Goal: Transaction & Acquisition: Book appointment/travel/reservation

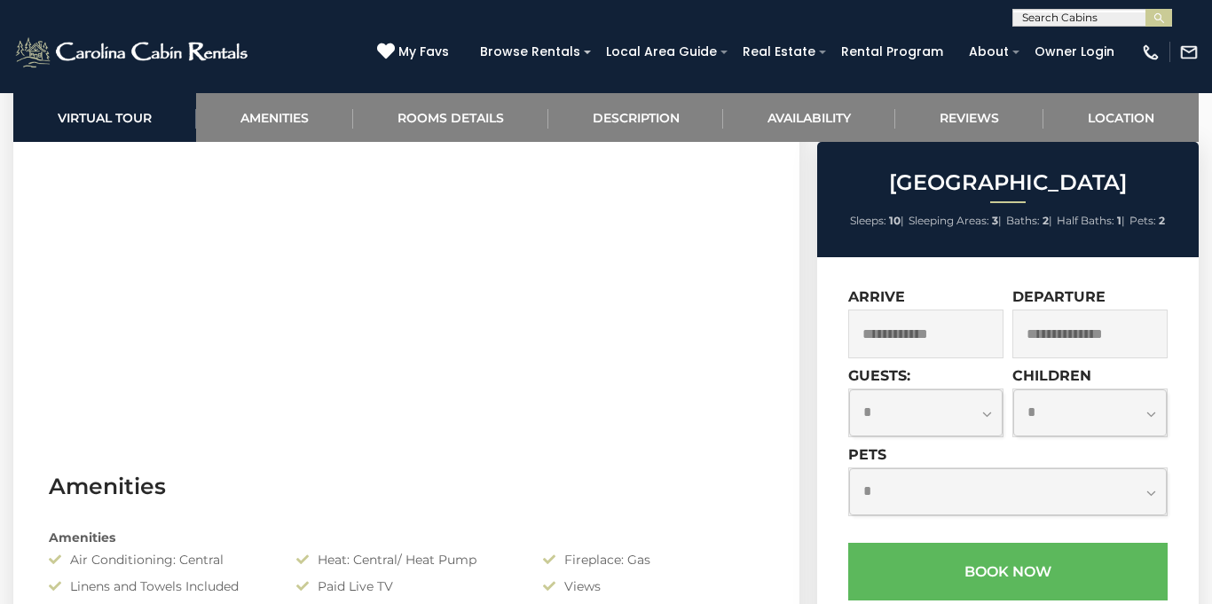
click at [1058, 17] on input "text" at bounding box center [1090, 21] width 155 height 18
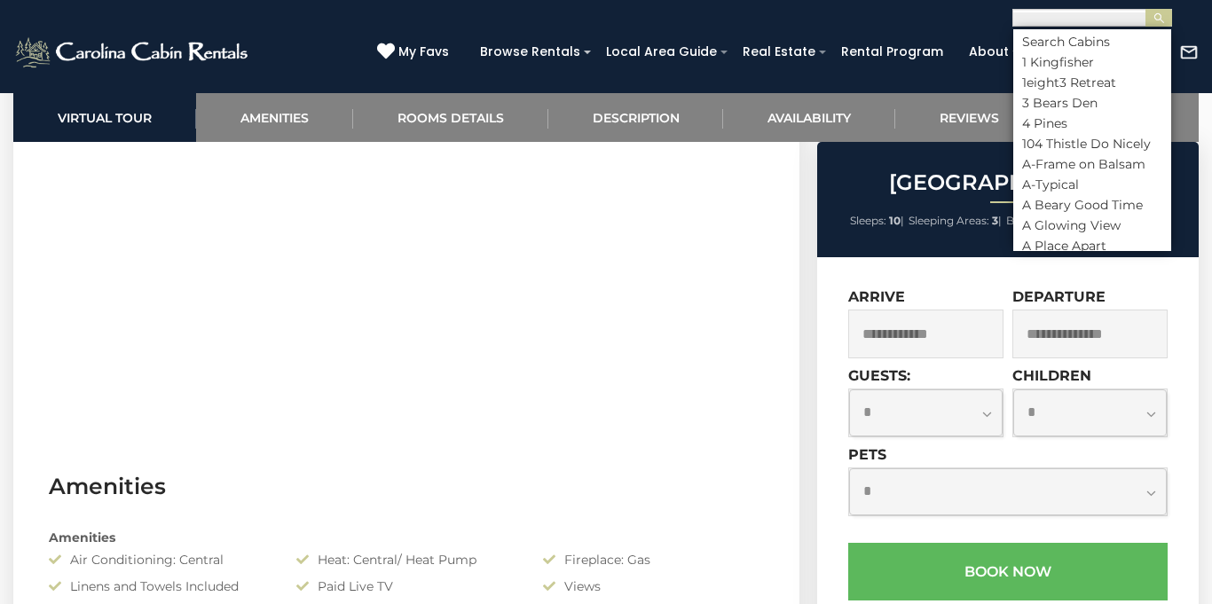
scroll to position [1, 0]
type input "*"
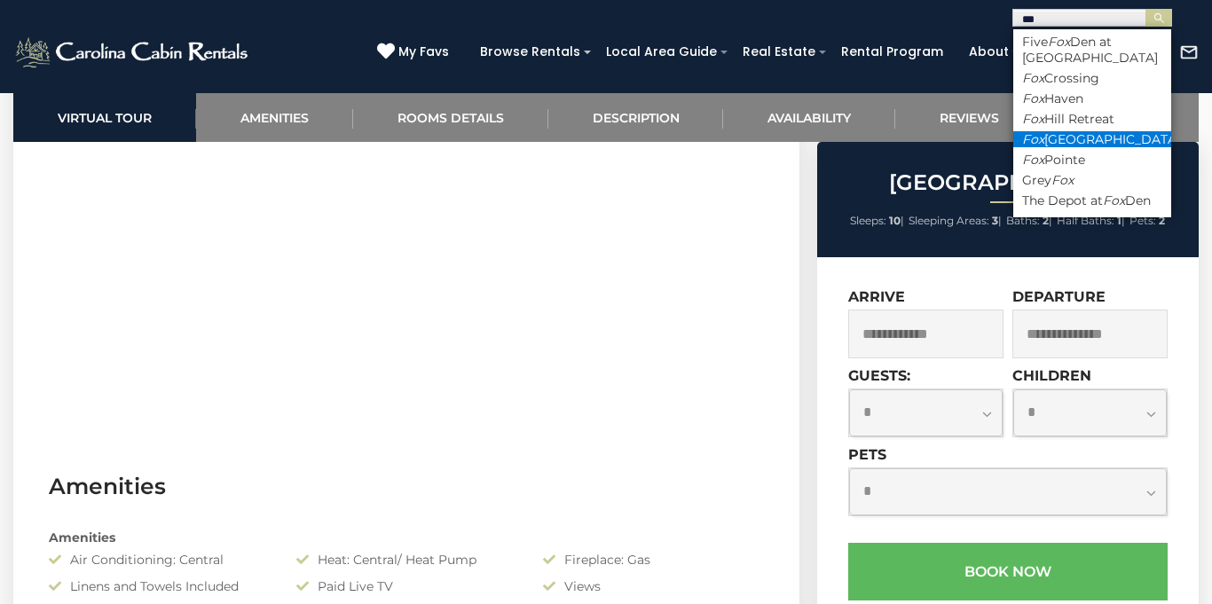
type input "***"
click at [1080, 133] on li "Fox Mountain Lodge" at bounding box center [1092, 139] width 158 height 16
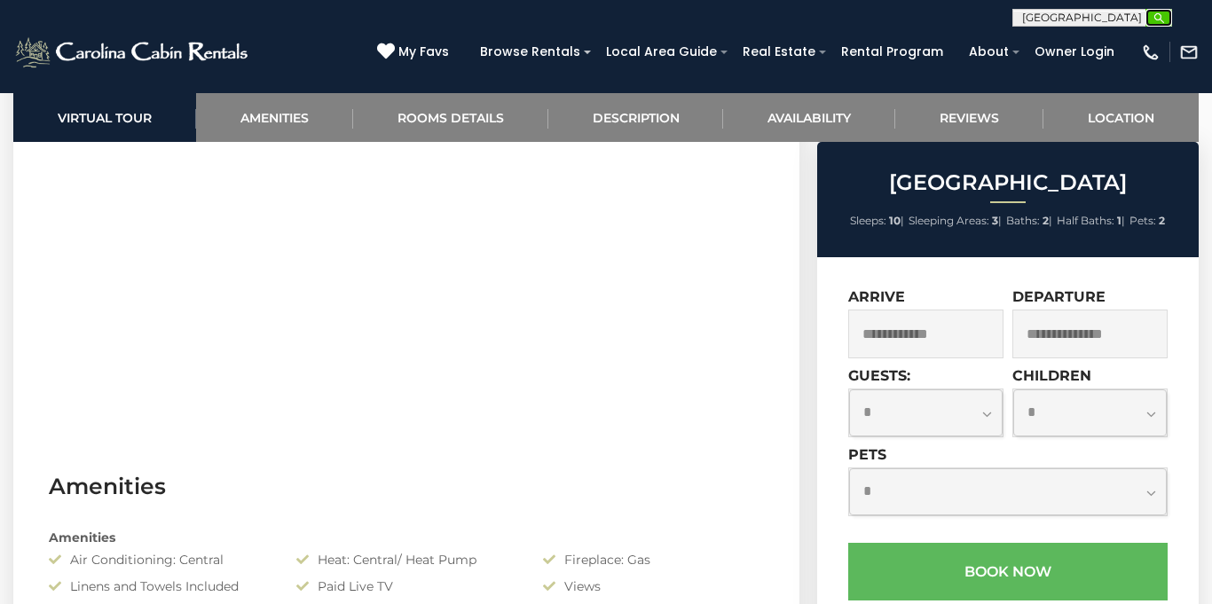
click at [1152, 23] on img "submit" at bounding box center [1158, 18] width 13 height 13
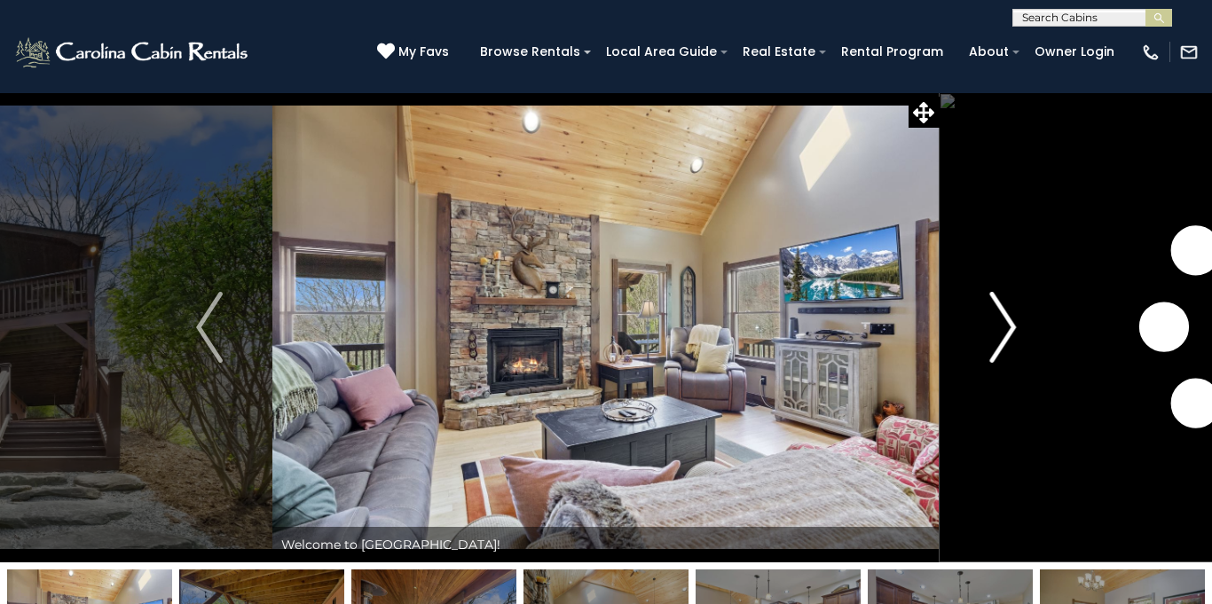
click at [1012, 329] on img "Next" at bounding box center [1002, 327] width 27 height 71
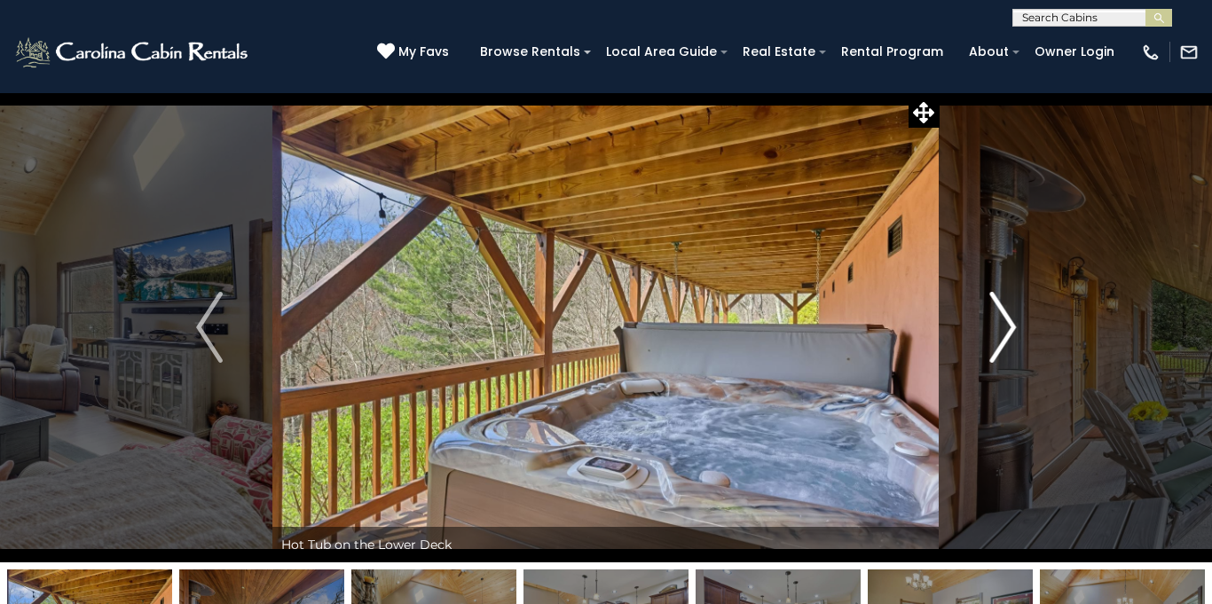
click at [1012, 329] on img "Next" at bounding box center [1002, 327] width 27 height 71
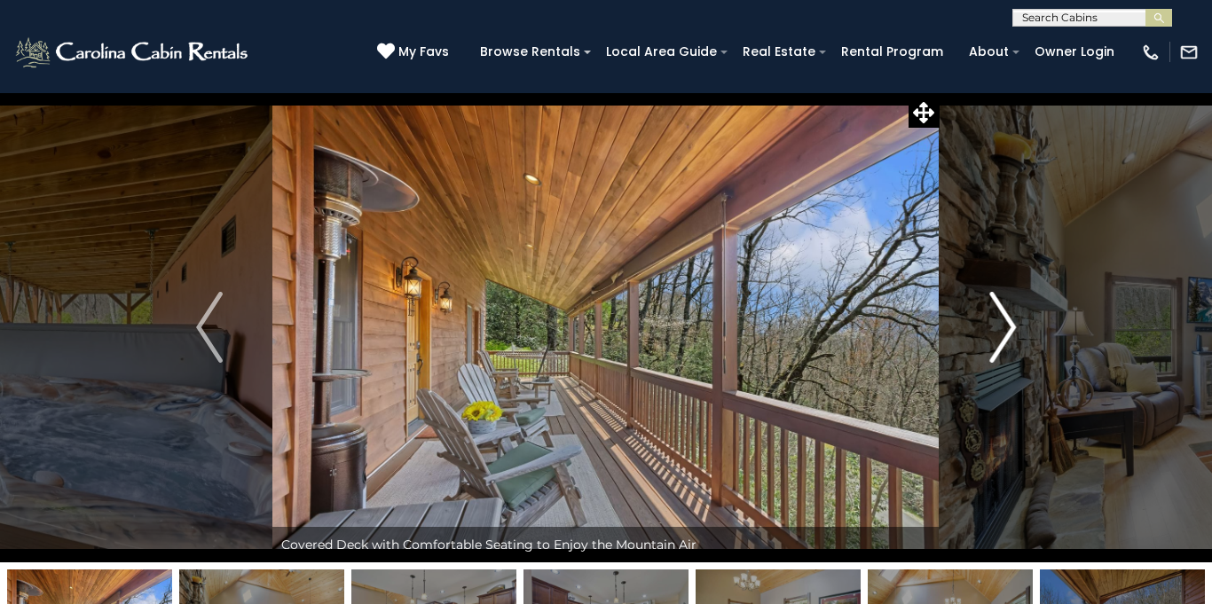
click at [1012, 329] on img "Next" at bounding box center [1002, 327] width 27 height 71
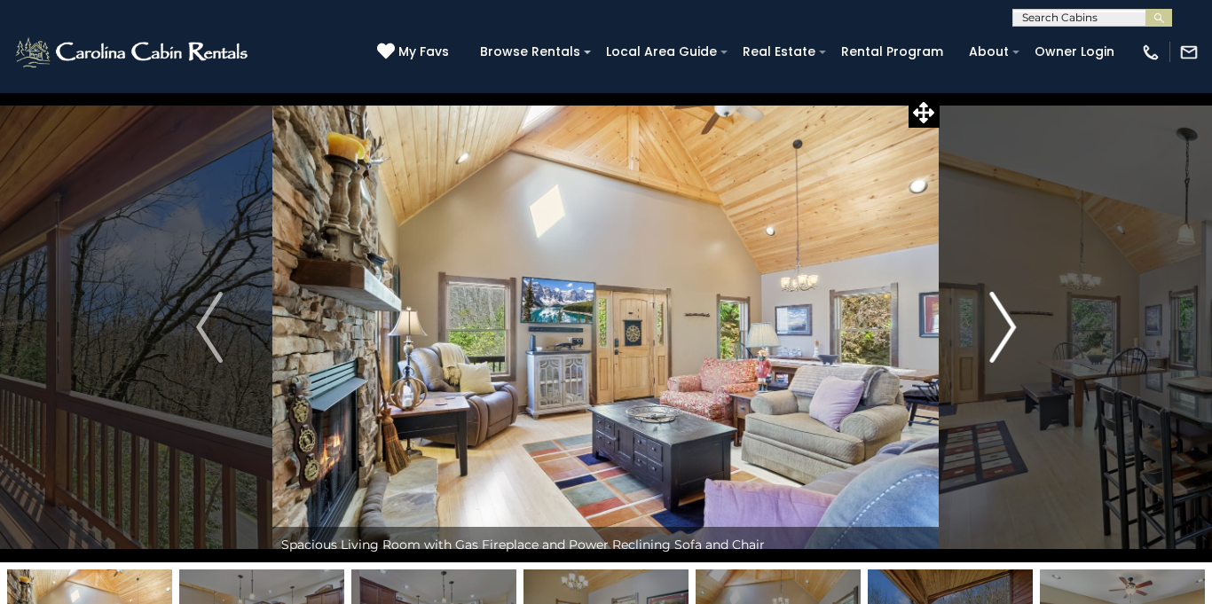
click at [1012, 329] on img "Next" at bounding box center [1002, 327] width 27 height 71
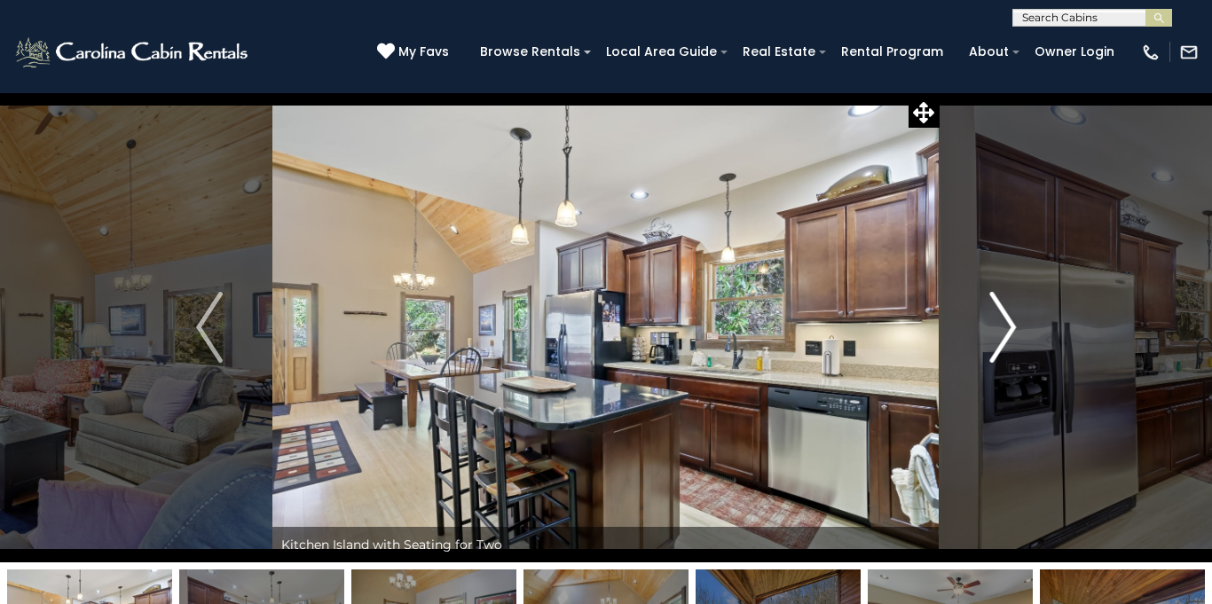
click at [1012, 329] on img "Next" at bounding box center [1002, 327] width 27 height 71
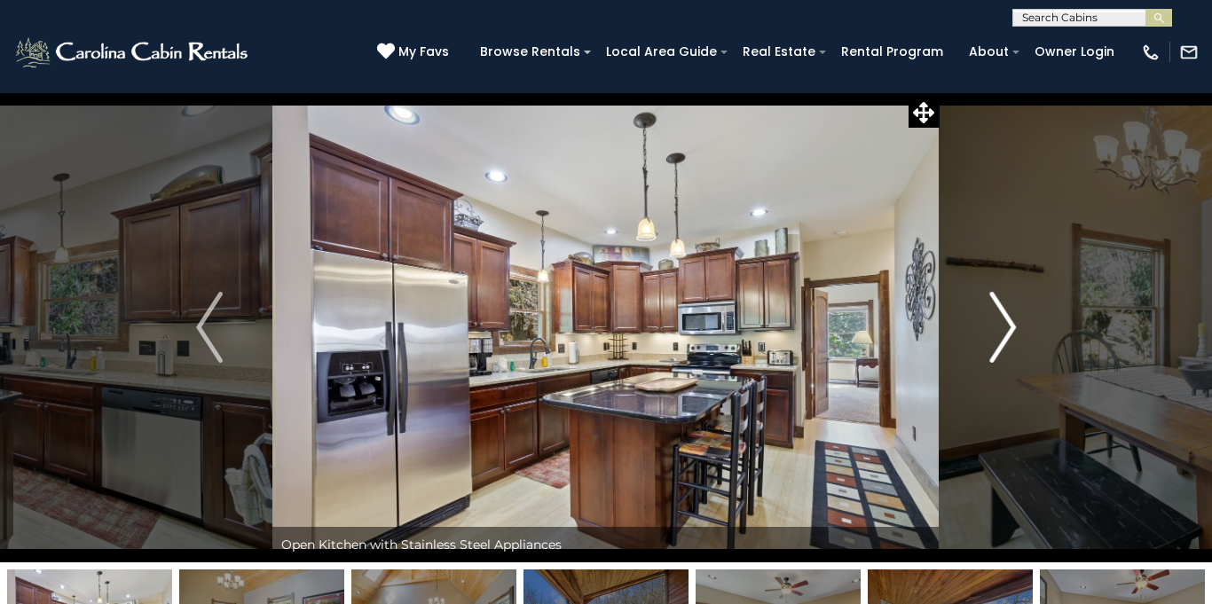
click at [1012, 329] on img "Next" at bounding box center [1002, 327] width 27 height 71
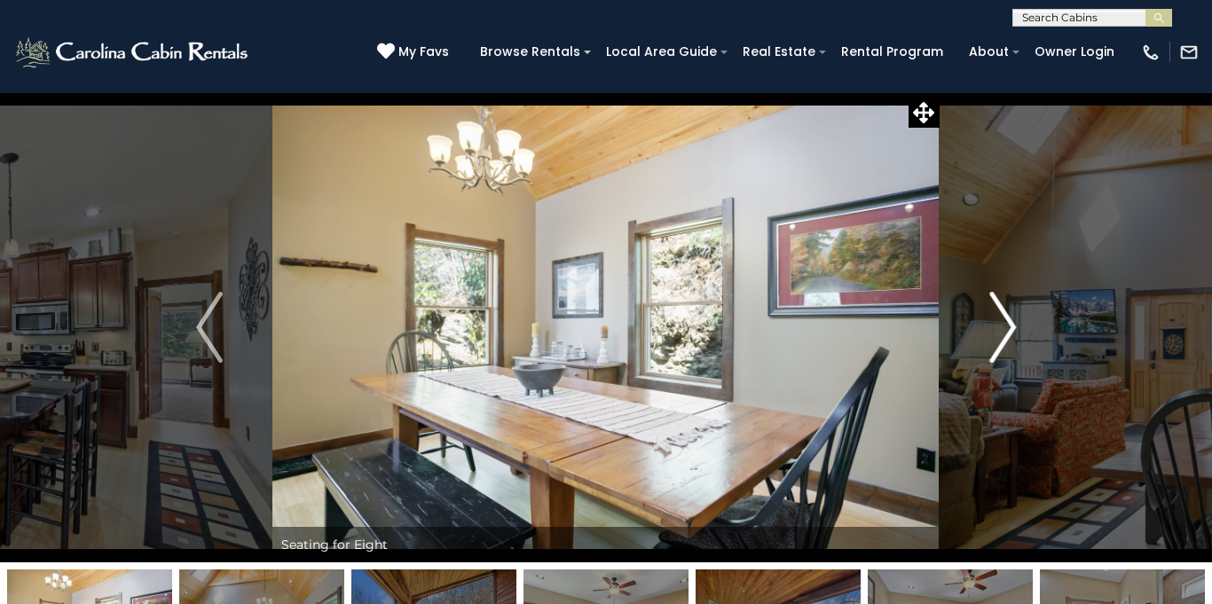
click at [1012, 329] on img "Next" at bounding box center [1002, 327] width 27 height 71
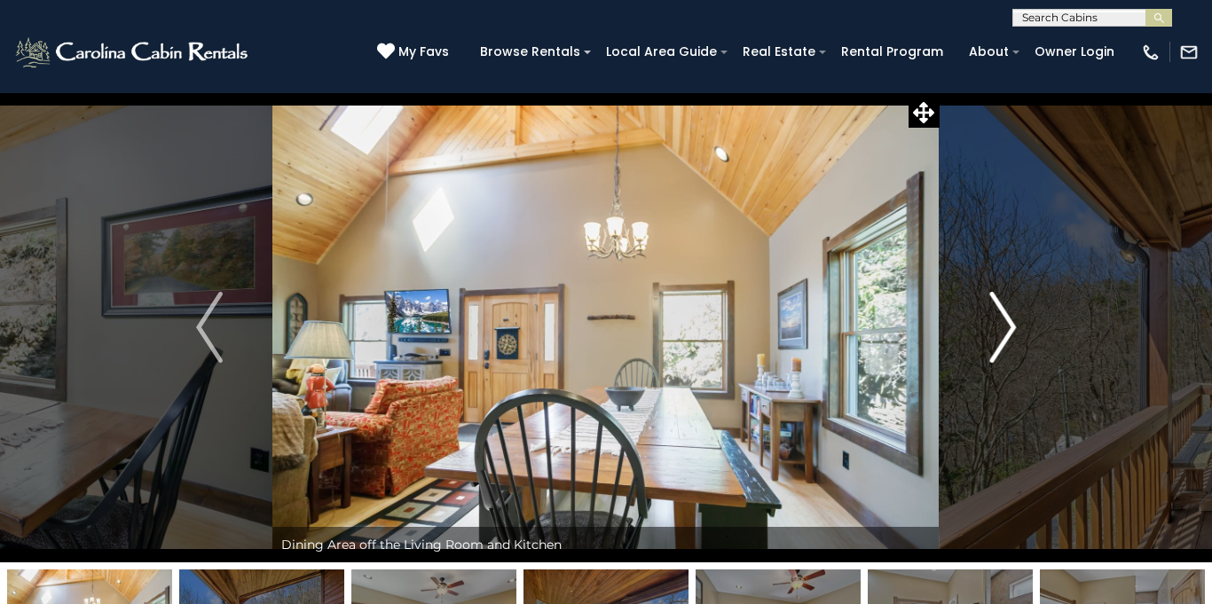
click at [1012, 329] on img "Next" at bounding box center [1002, 327] width 27 height 71
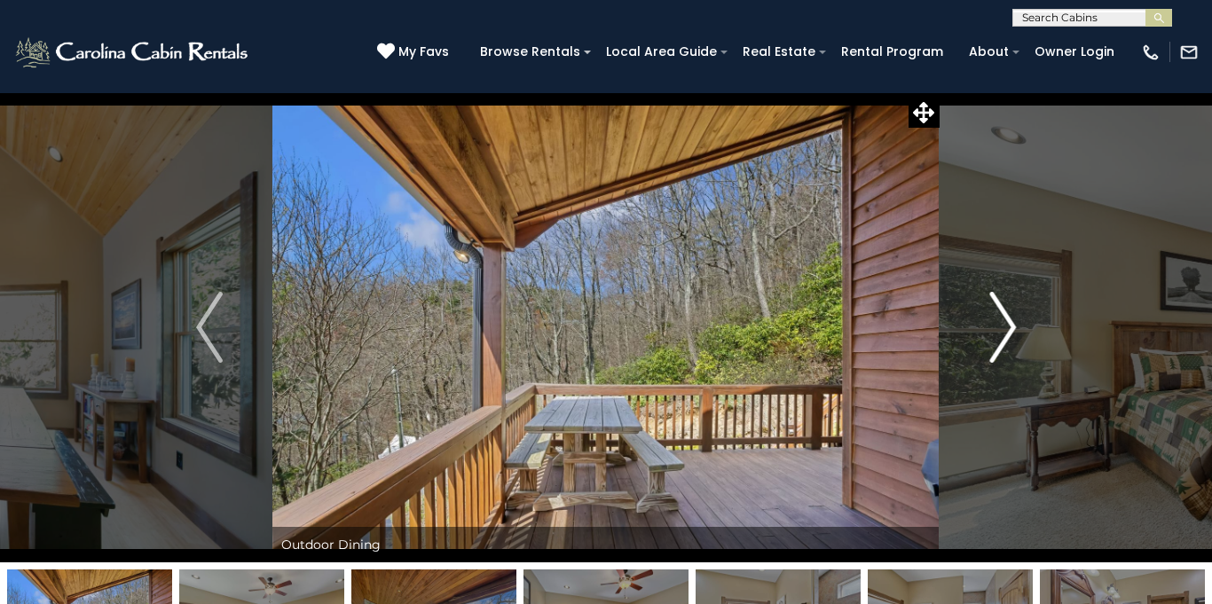
click at [1012, 329] on img "Next" at bounding box center [1002, 327] width 27 height 71
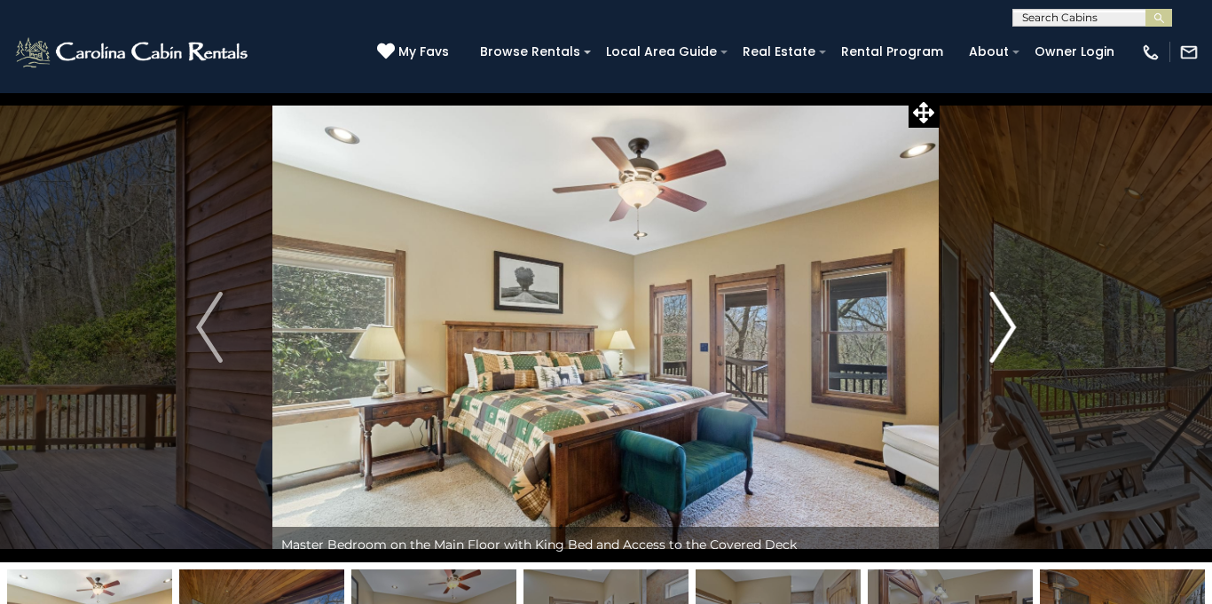
click at [1012, 329] on img "Next" at bounding box center [1002, 327] width 27 height 71
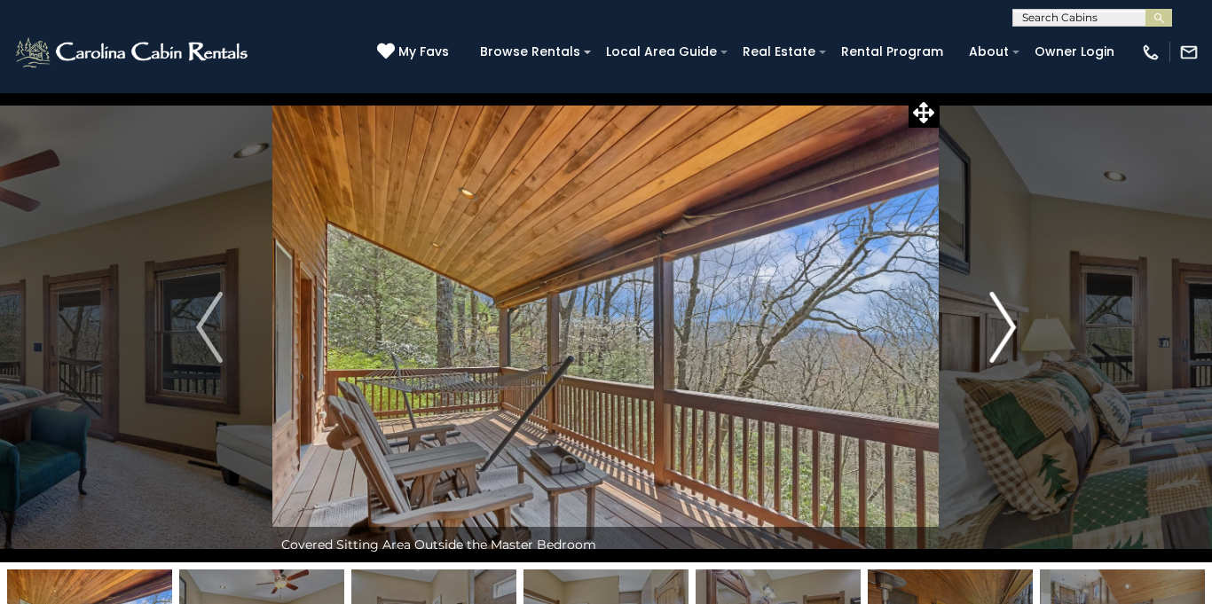
click at [1012, 329] on img "Next" at bounding box center [1002, 327] width 27 height 71
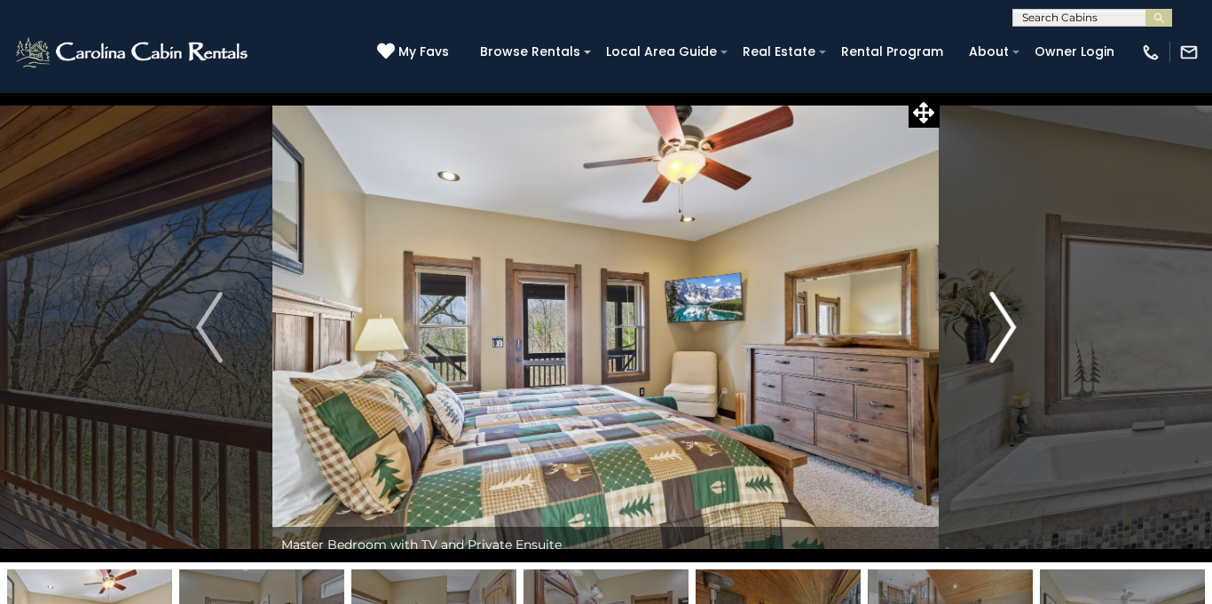
click at [1012, 329] on img "Next" at bounding box center [1002, 327] width 27 height 71
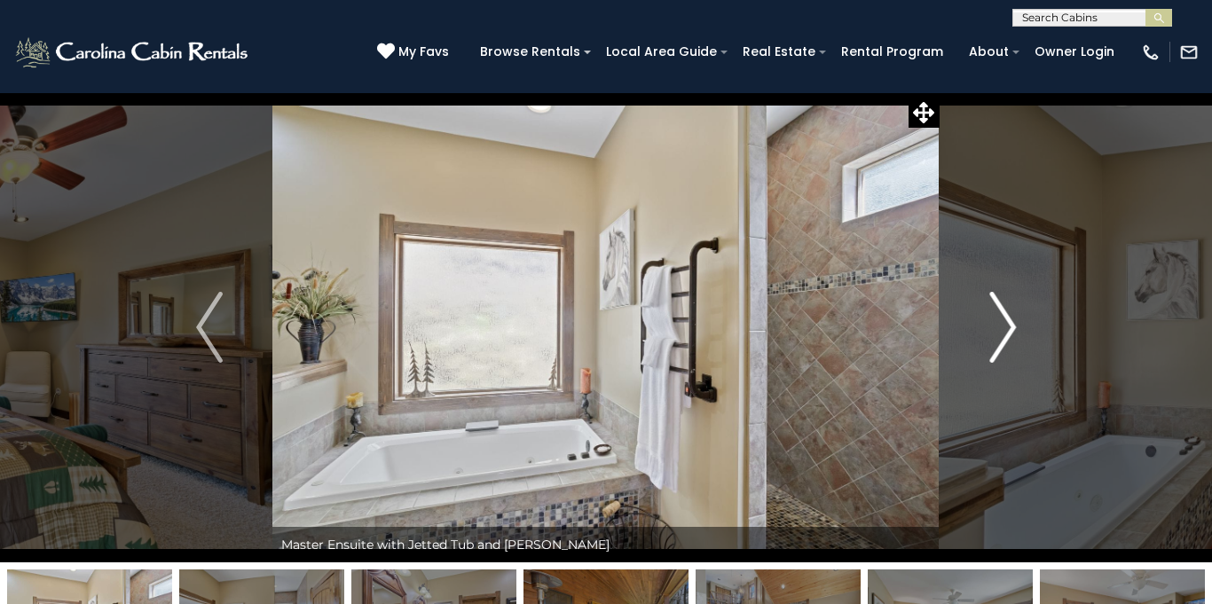
click at [1012, 329] on img "Next" at bounding box center [1002, 327] width 27 height 71
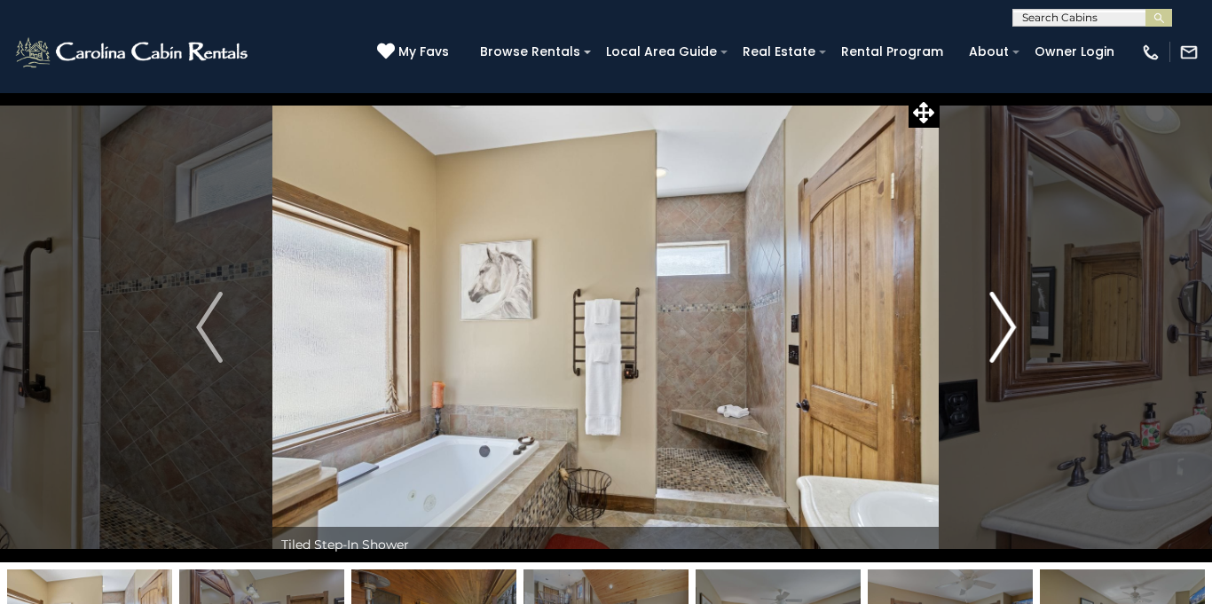
click at [1012, 329] on img "Next" at bounding box center [1002, 327] width 27 height 71
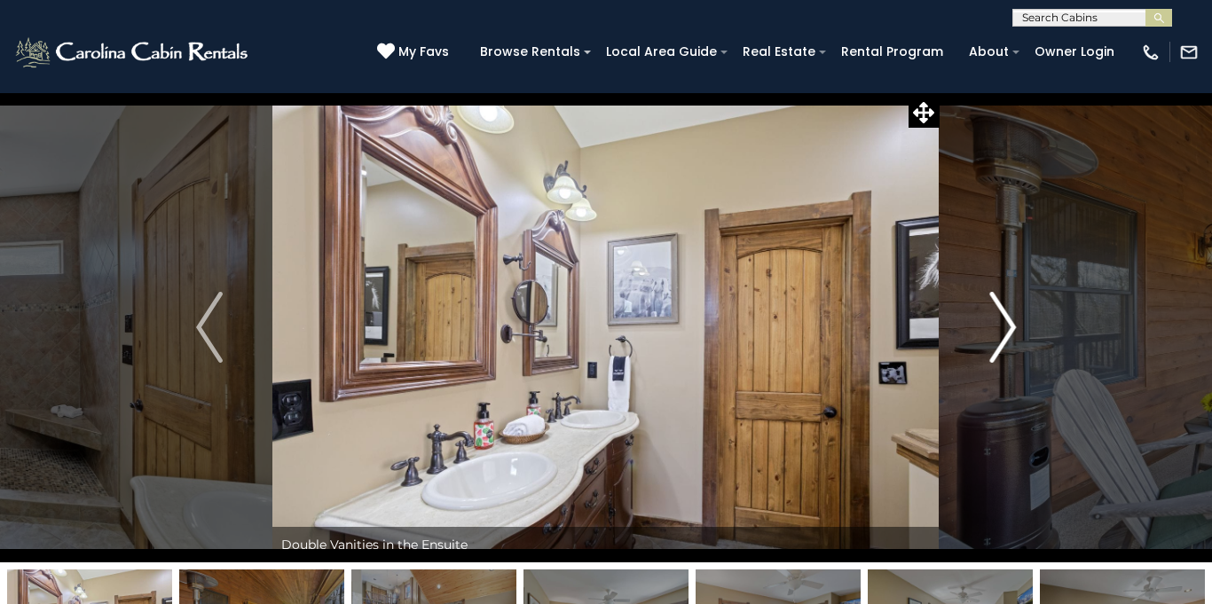
click at [1012, 329] on img "Next" at bounding box center [1002, 327] width 27 height 71
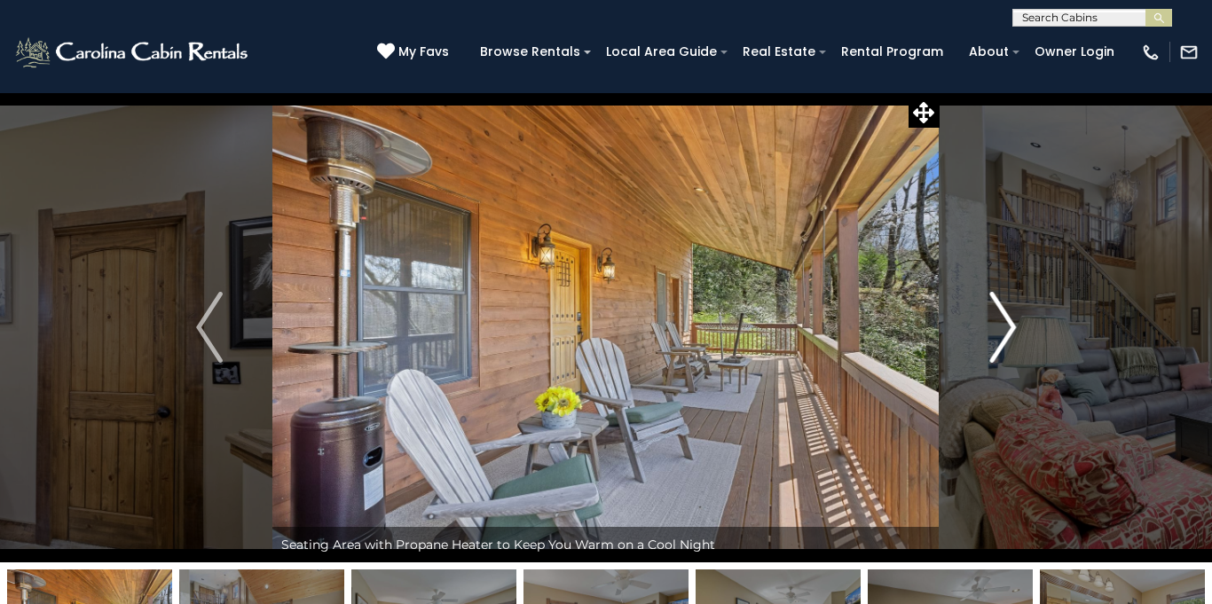
click at [1012, 329] on img "Next" at bounding box center [1002, 327] width 27 height 71
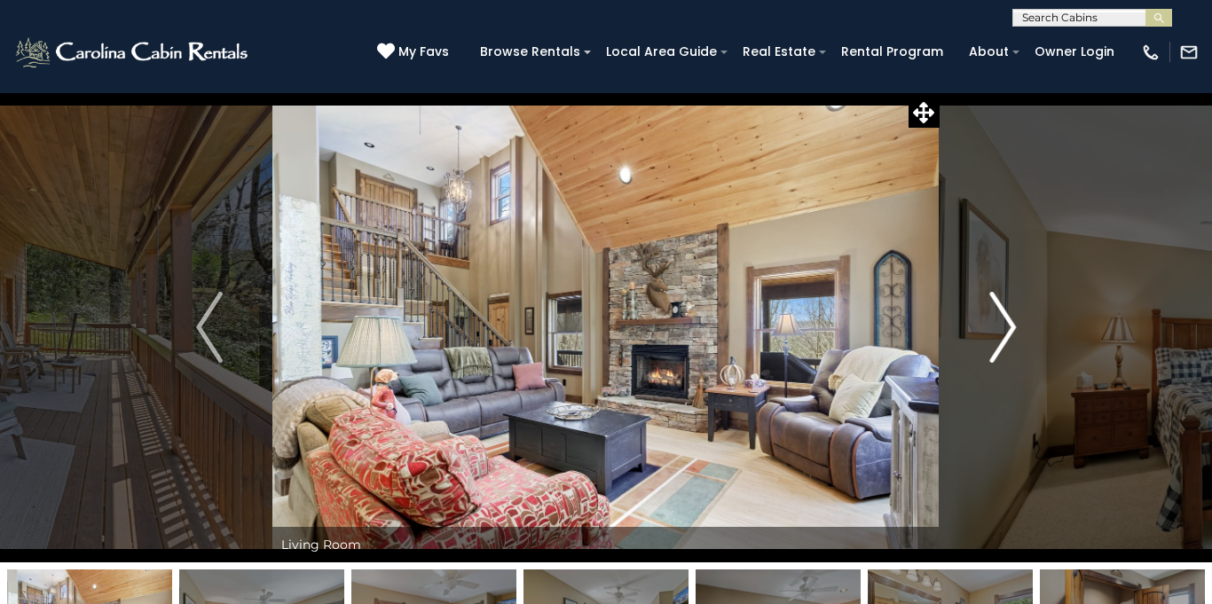
click at [1012, 329] on img "Next" at bounding box center [1002, 327] width 27 height 71
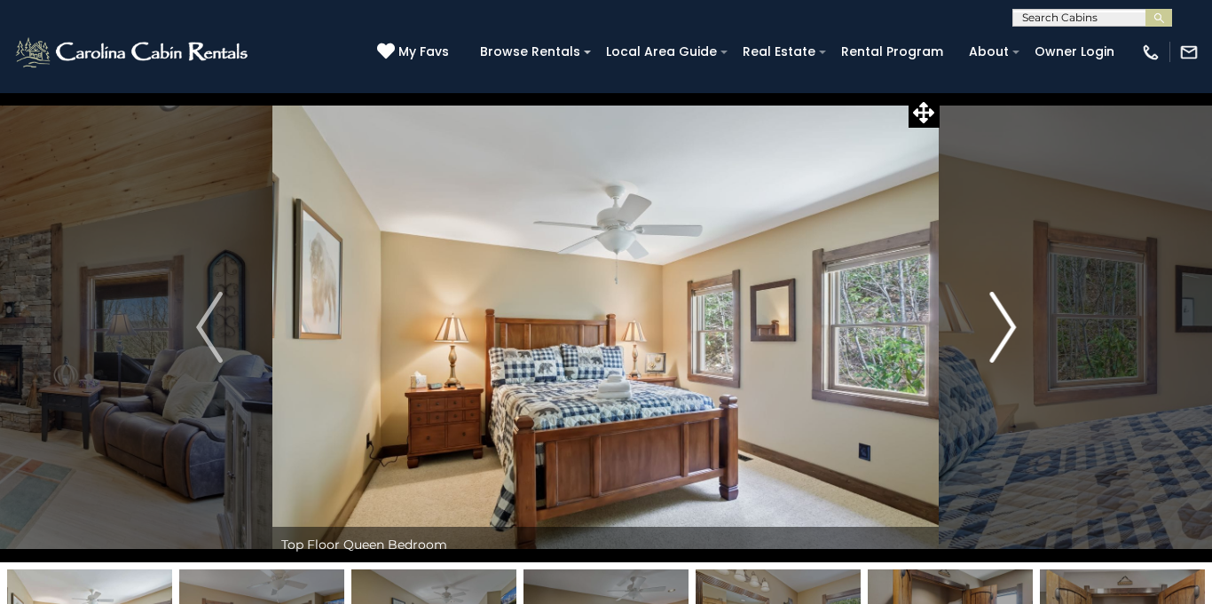
click at [1012, 329] on img "Next" at bounding box center [1002, 327] width 27 height 71
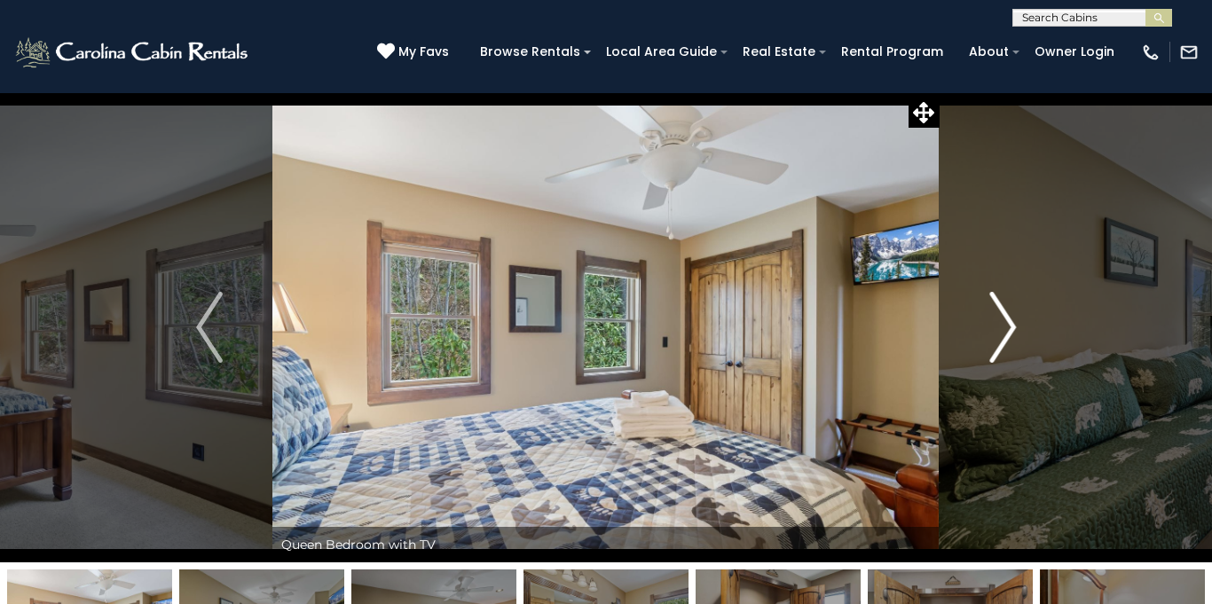
click at [1012, 329] on img "Next" at bounding box center [1002, 327] width 27 height 71
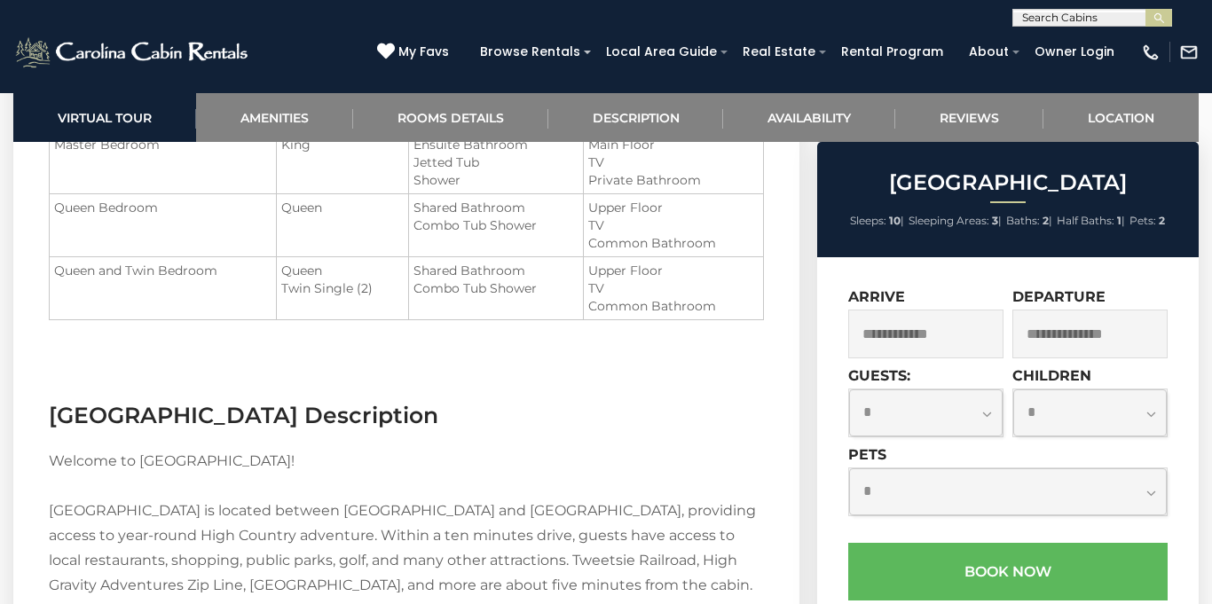
scroll to position [2307, 0]
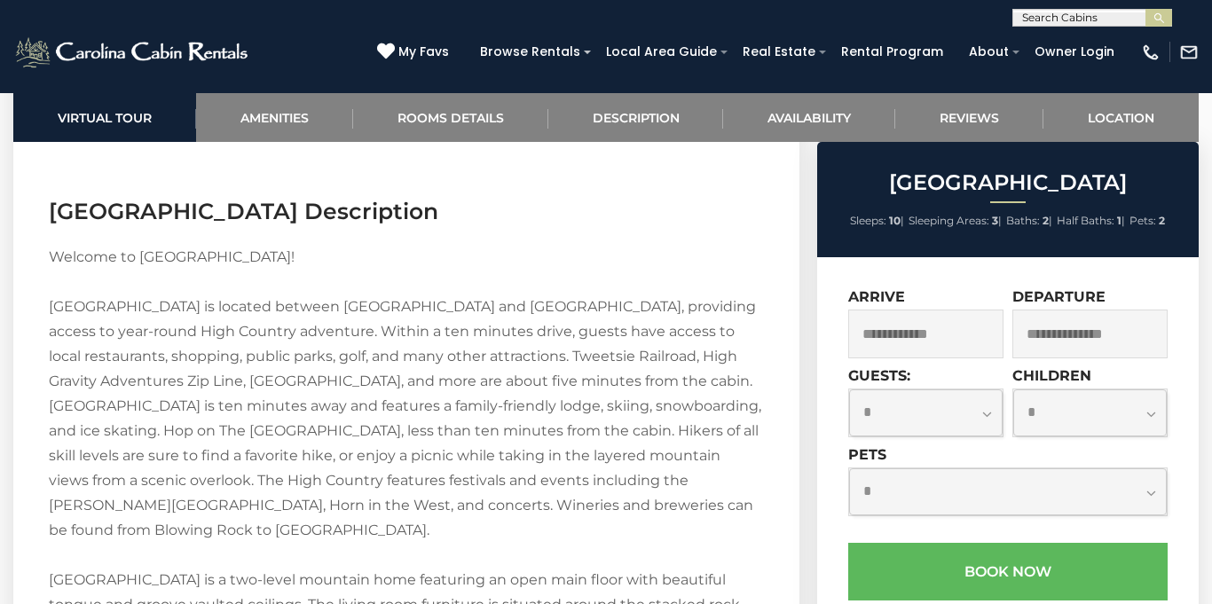
click at [1083, 15] on input "text" at bounding box center [1090, 21] width 155 height 18
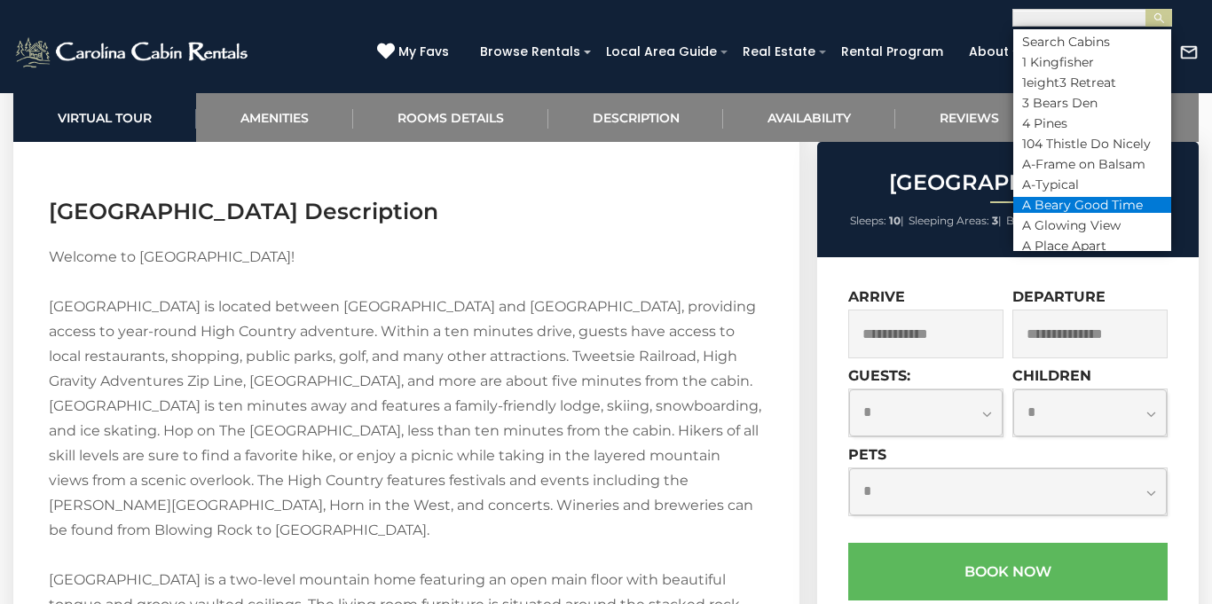
click at [1103, 197] on li "A Beary Good Time" at bounding box center [1092, 205] width 158 height 16
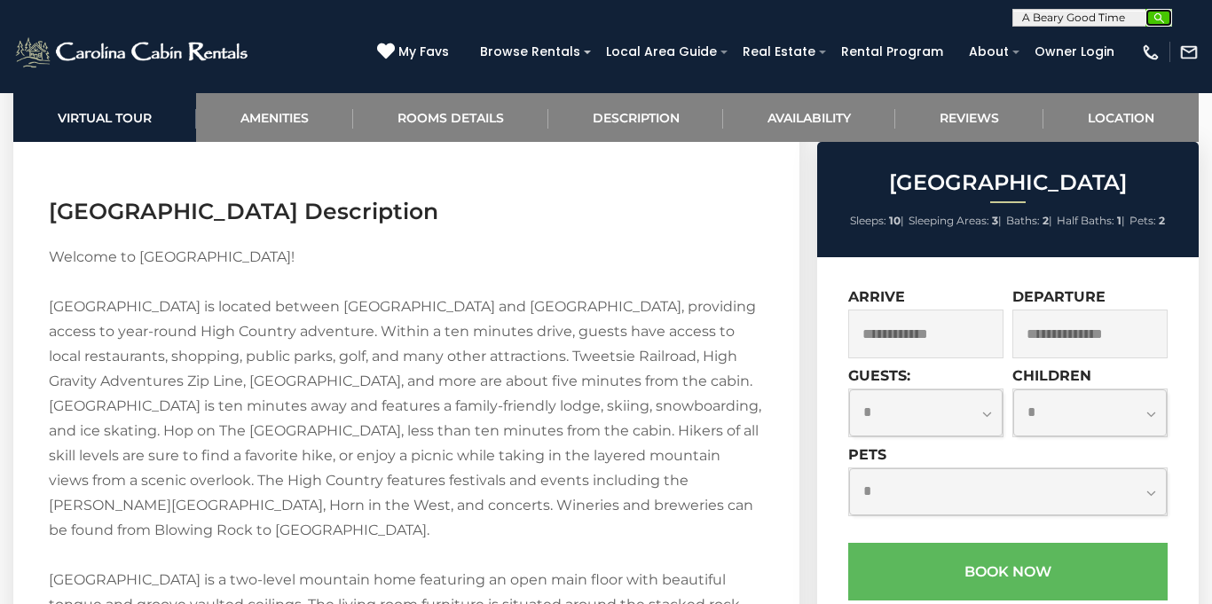
click at [1160, 10] on button "submit" at bounding box center [1158, 18] width 27 height 18
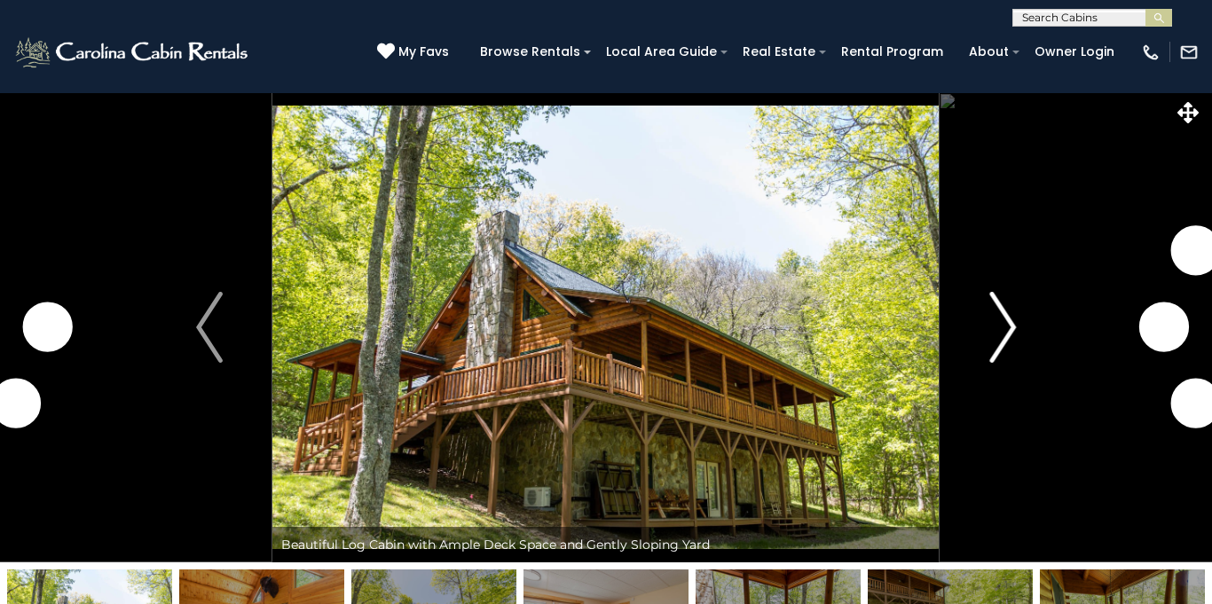
click at [1005, 337] on img "Next" at bounding box center [1002, 327] width 27 height 71
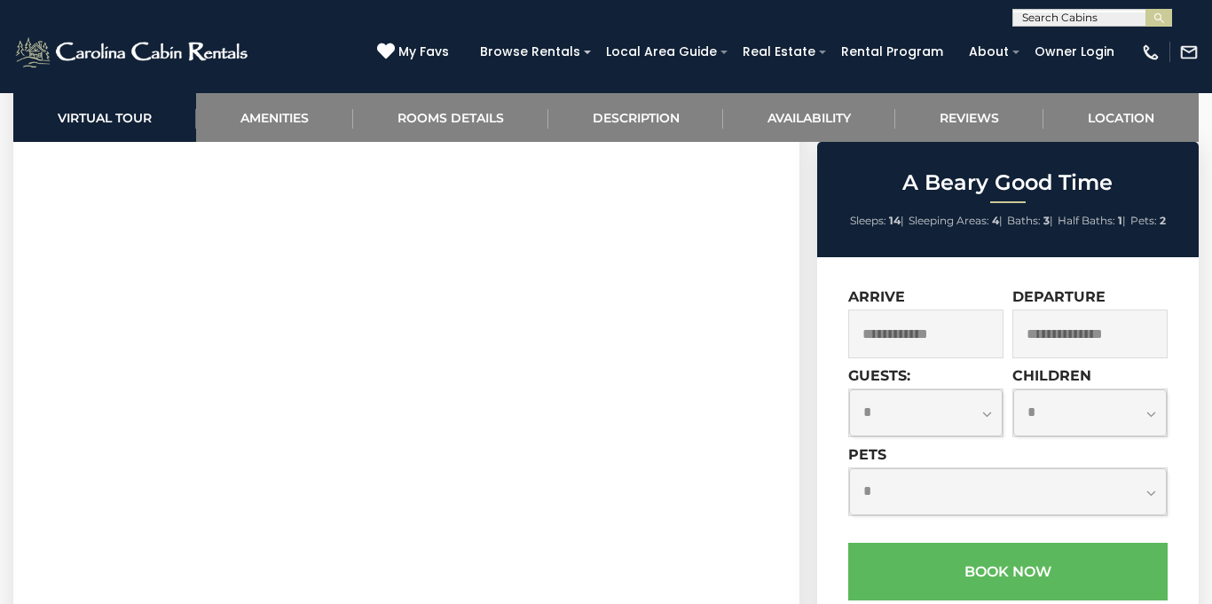
scroll to position [800, 0]
click at [589, 140] on link "Description" at bounding box center [636, 117] width 176 height 49
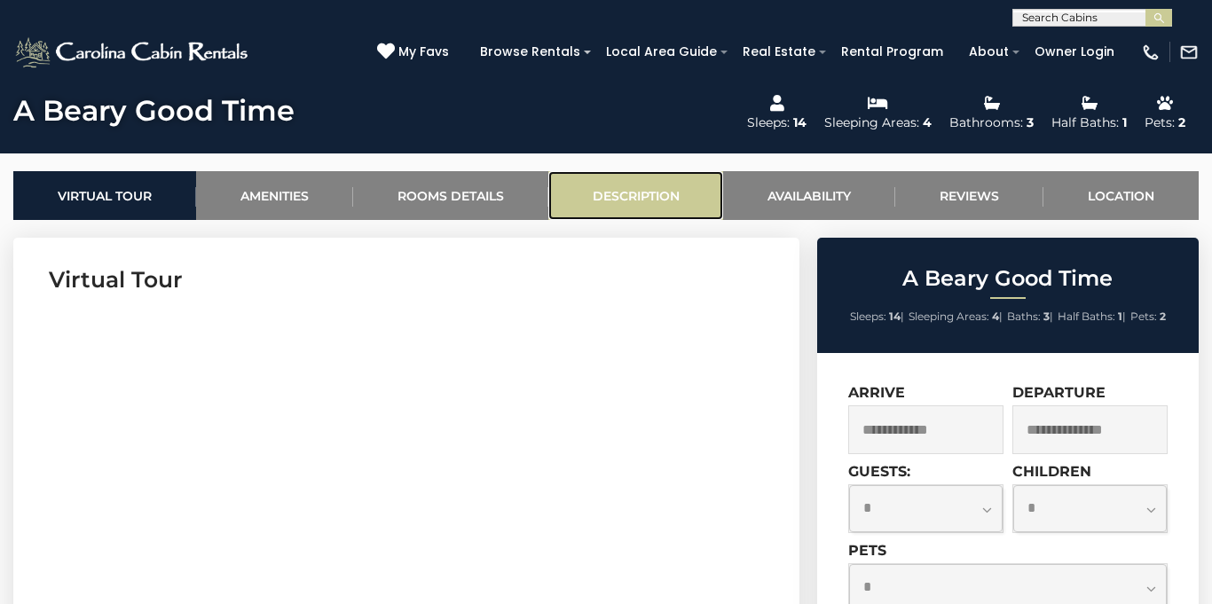
scroll to position [610, 0]
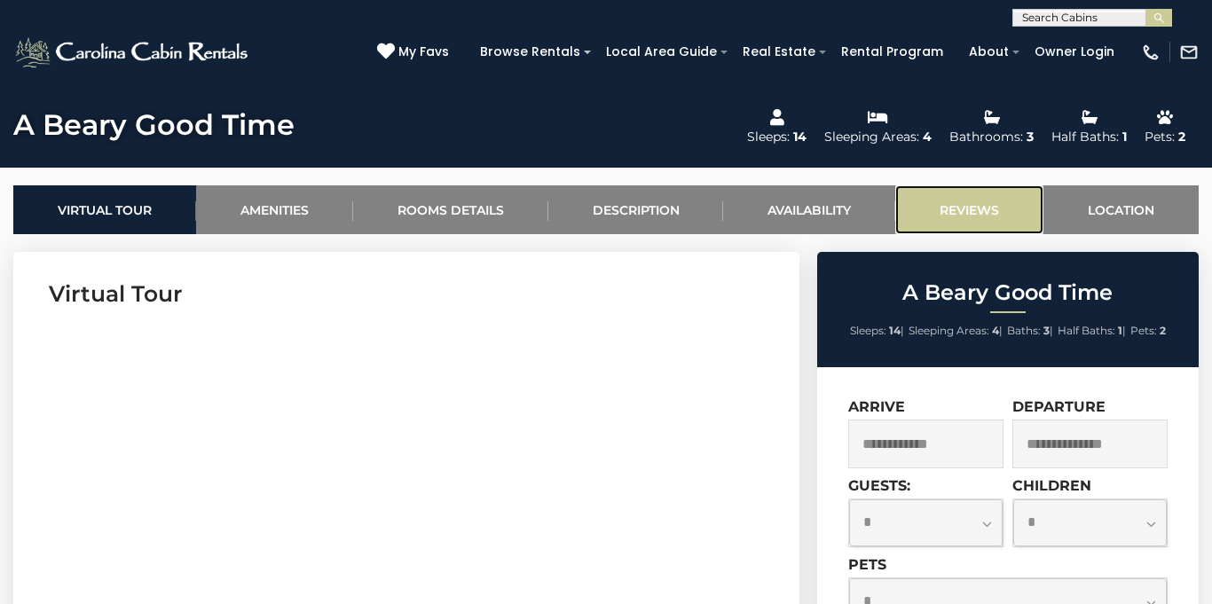
click at [970, 204] on link "Reviews" at bounding box center [969, 209] width 148 height 49
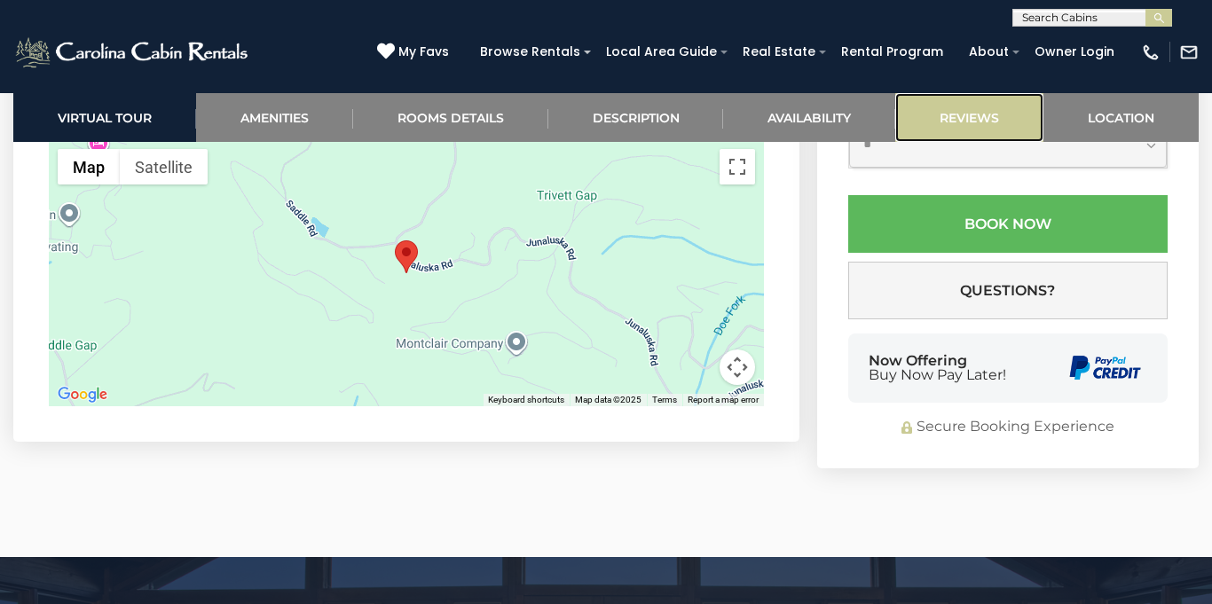
scroll to position [4485, 0]
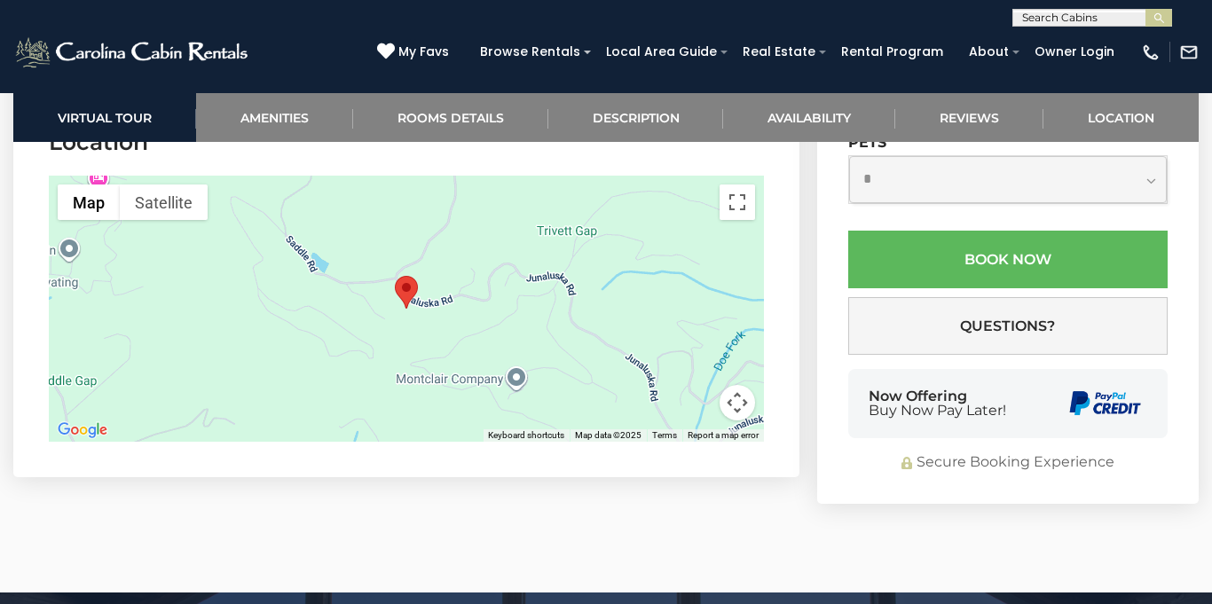
click at [1055, 377] on div "Now Offering Buy Now Pay Later!" at bounding box center [1007, 403] width 319 height 69
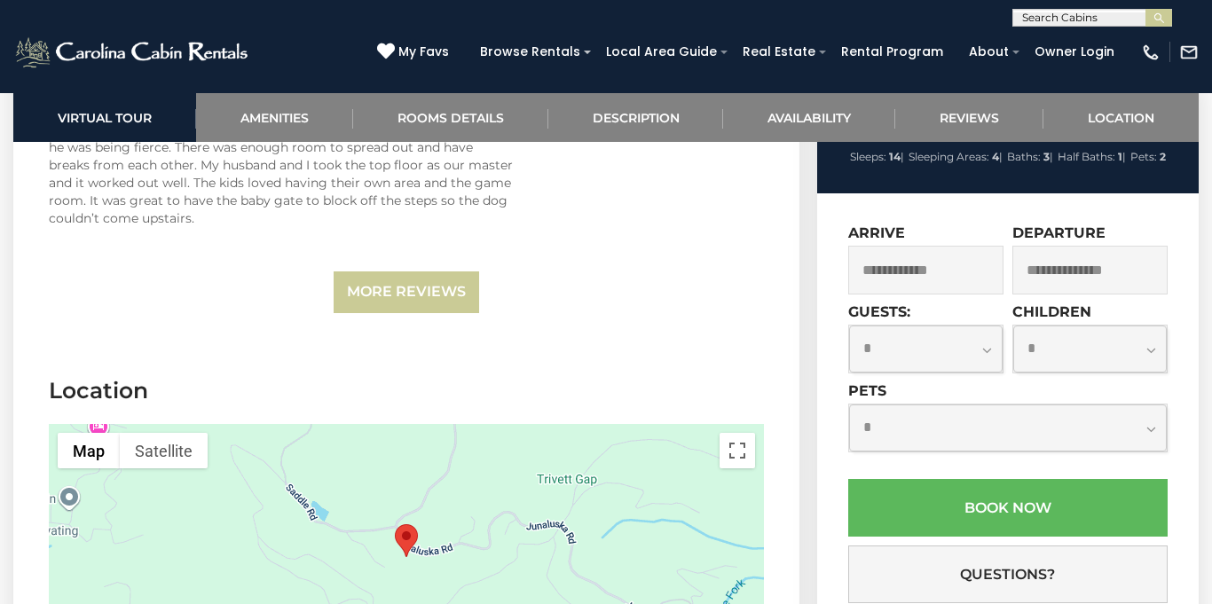
scroll to position [1, 0]
click at [1071, 14] on input "text" at bounding box center [1090, 21] width 155 height 18
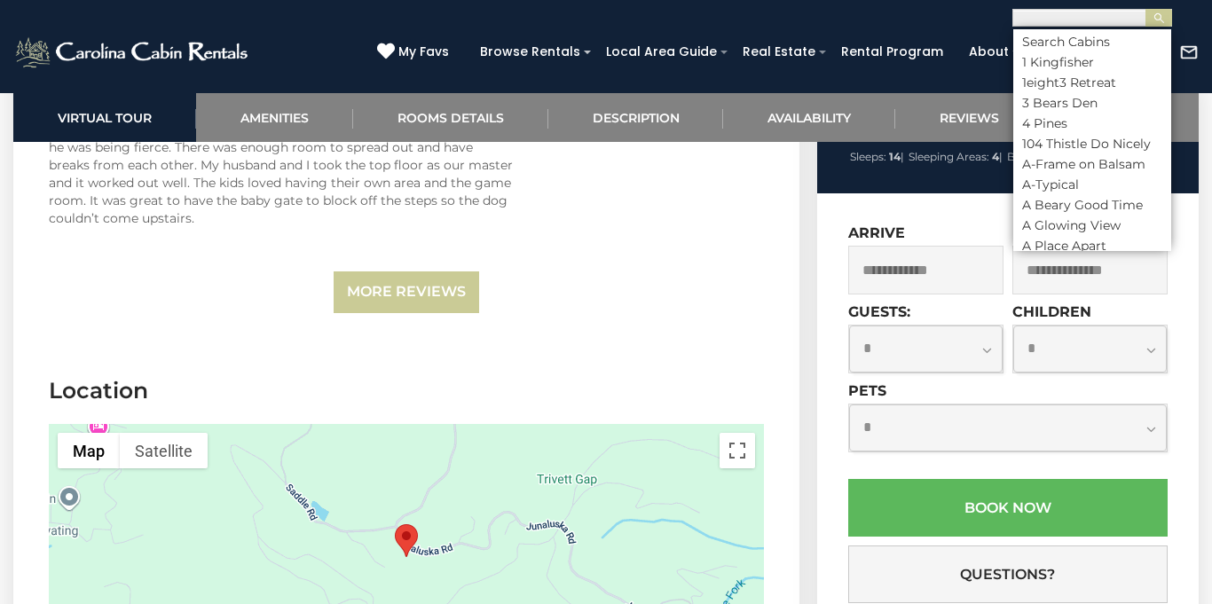
click at [992, 15] on div "**********" at bounding box center [606, 13] width 1212 height 27
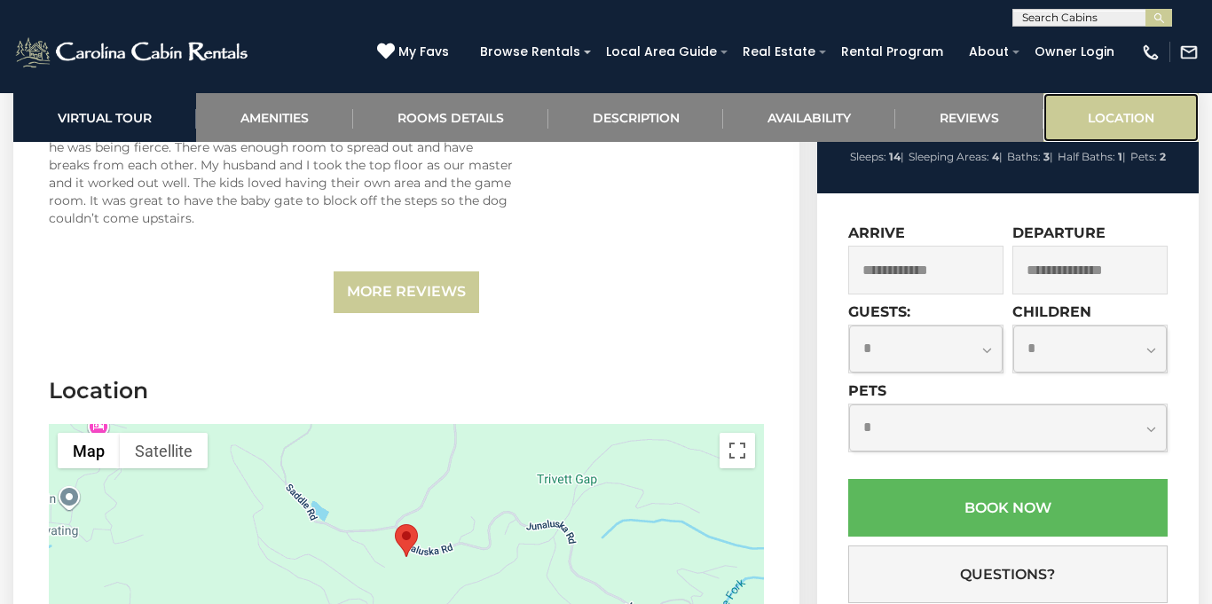
click at [1126, 130] on link "Location" at bounding box center [1120, 117] width 155 height 49
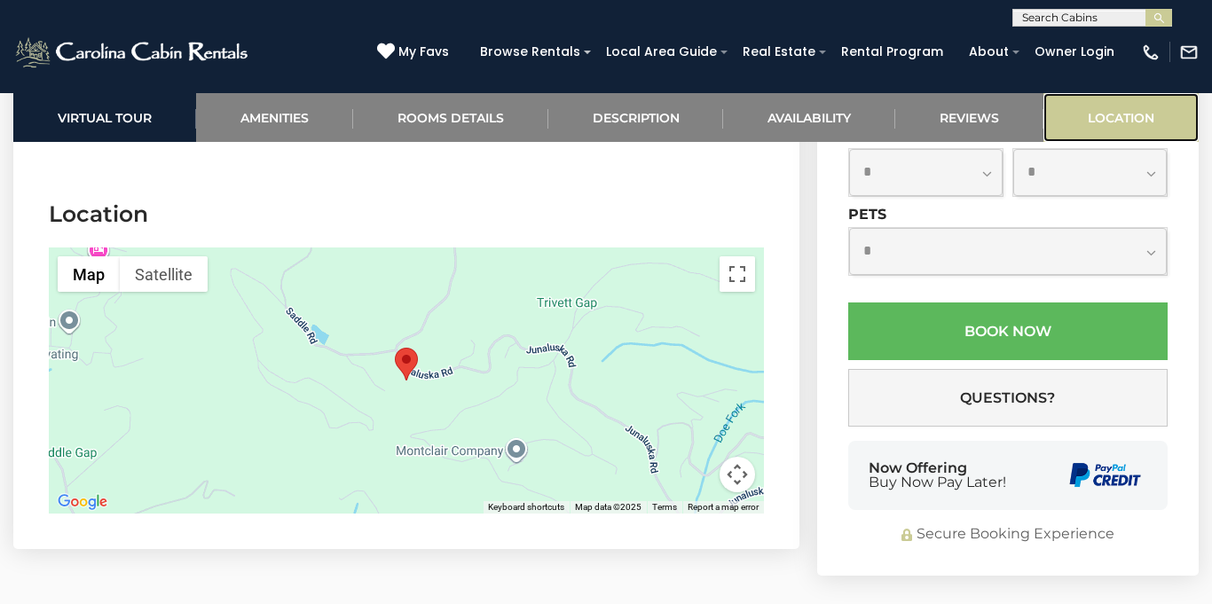
scroll to position [4427, 0]
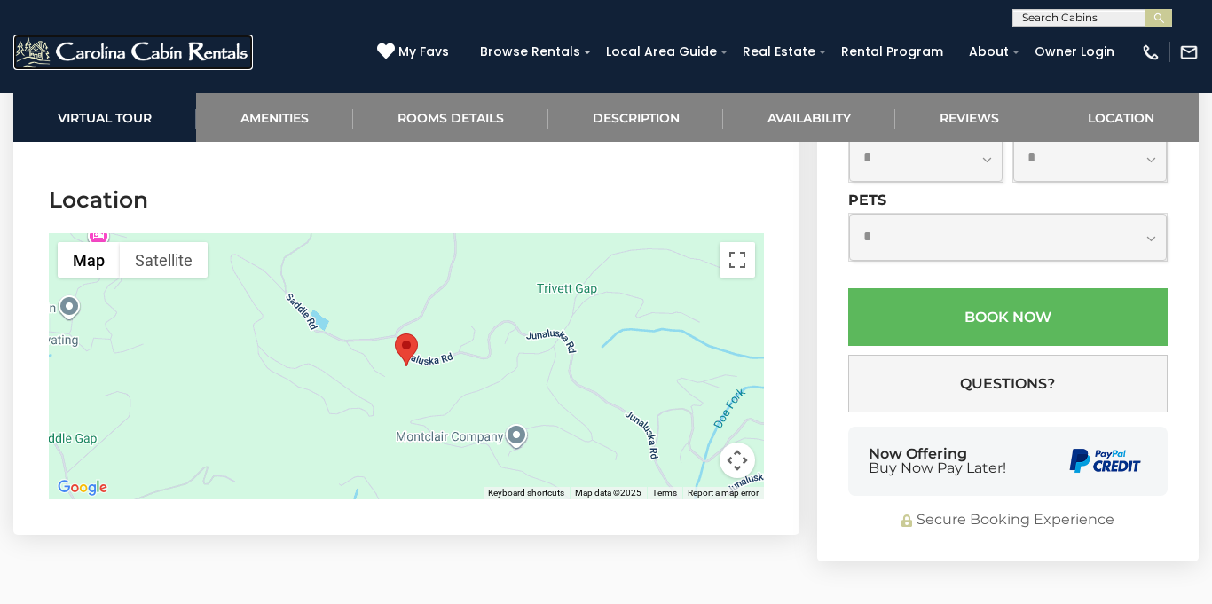
click at [138, 54] on img at bounding box center [133, 52] width 240 height 35
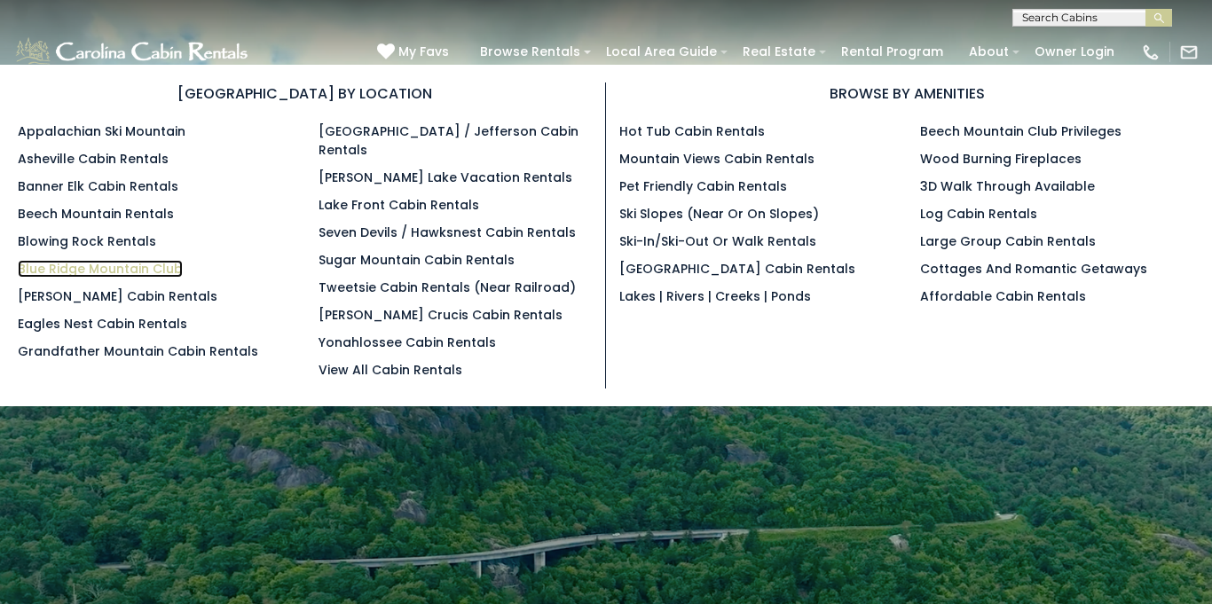
click at [155, 260] on link "Blue Ridge Mountain Club" at bounding box center [100, 269] width 165 height 18
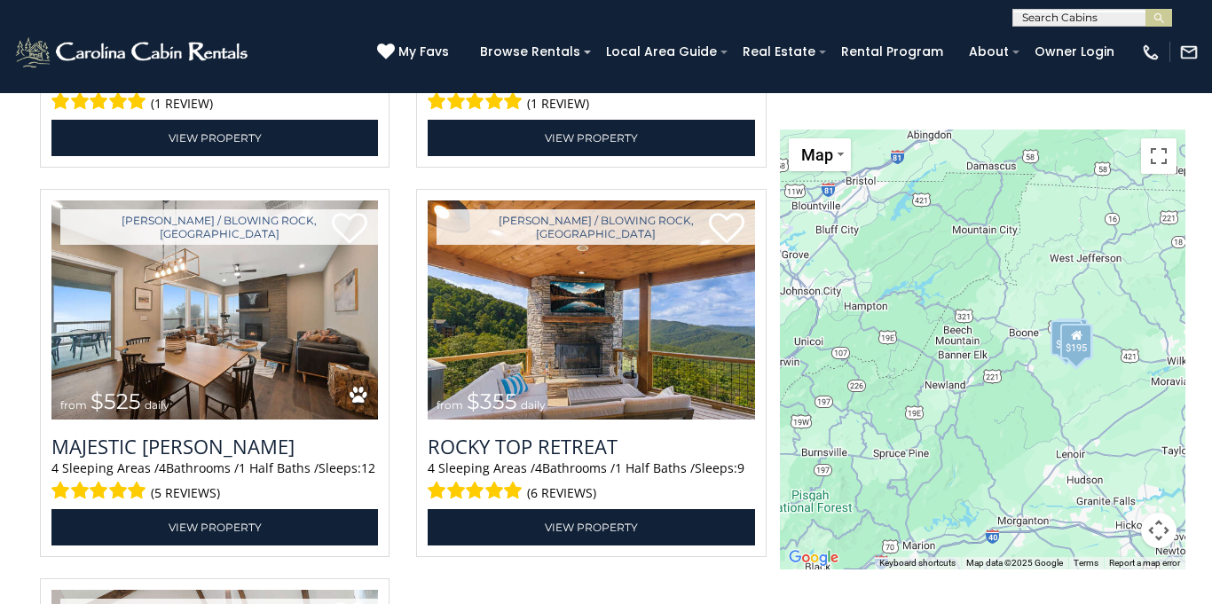
scroll to position [3442, 0]
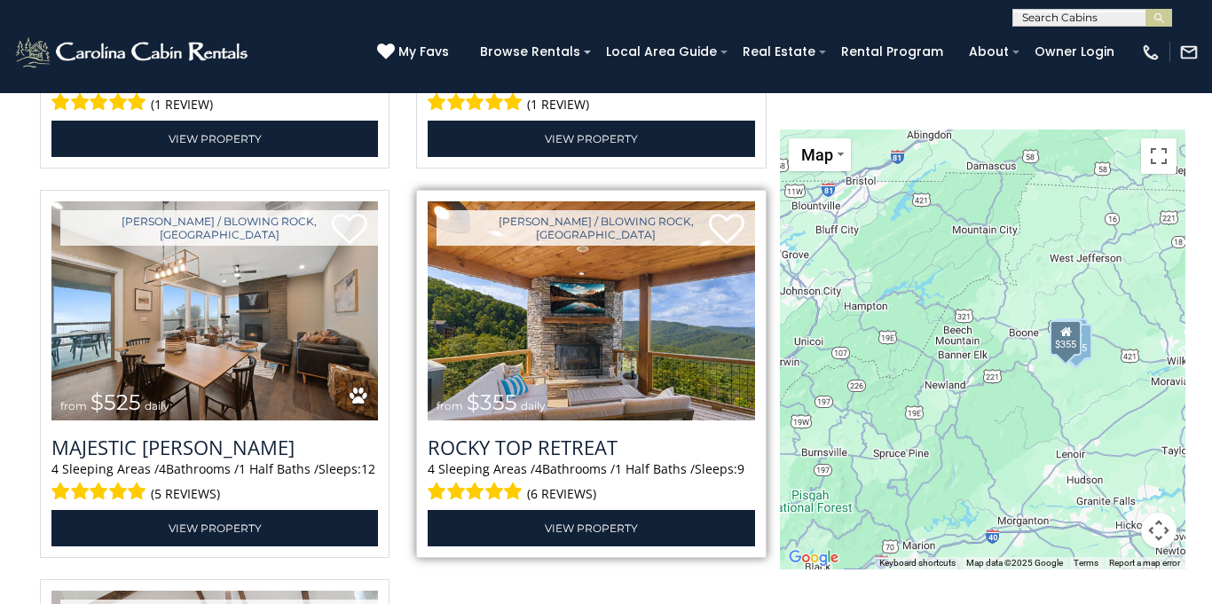
click at [496, 271] on img at bounding box center [591, 310] width 326 height 219
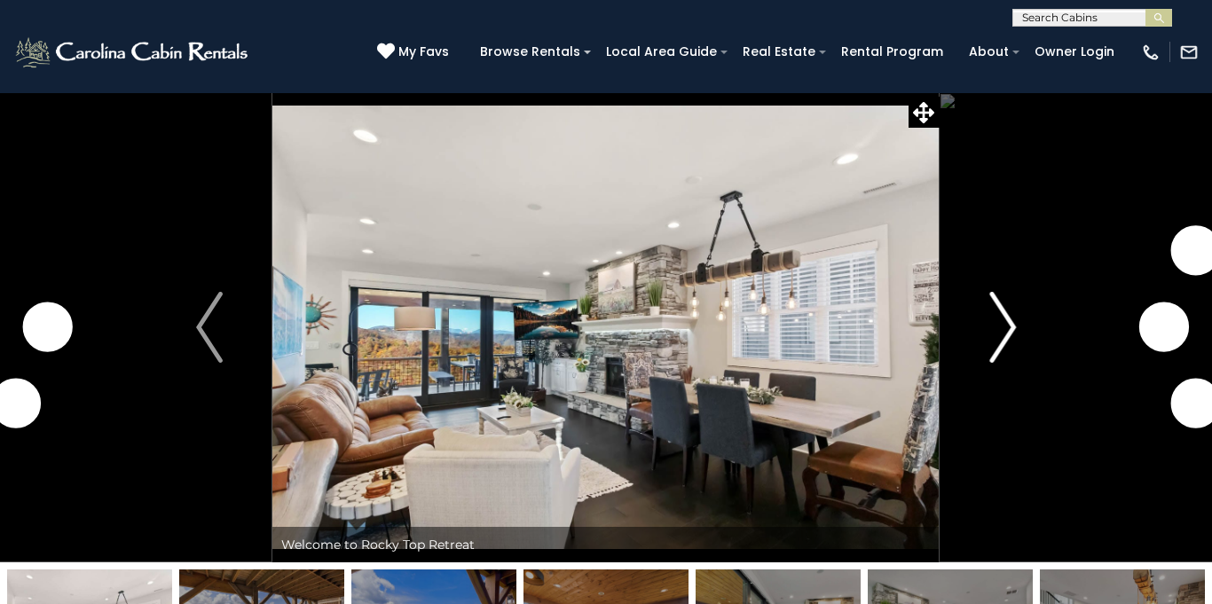
click at [995, 331] on img "Next" at bounding box center [1002, 327] width 27 height 71
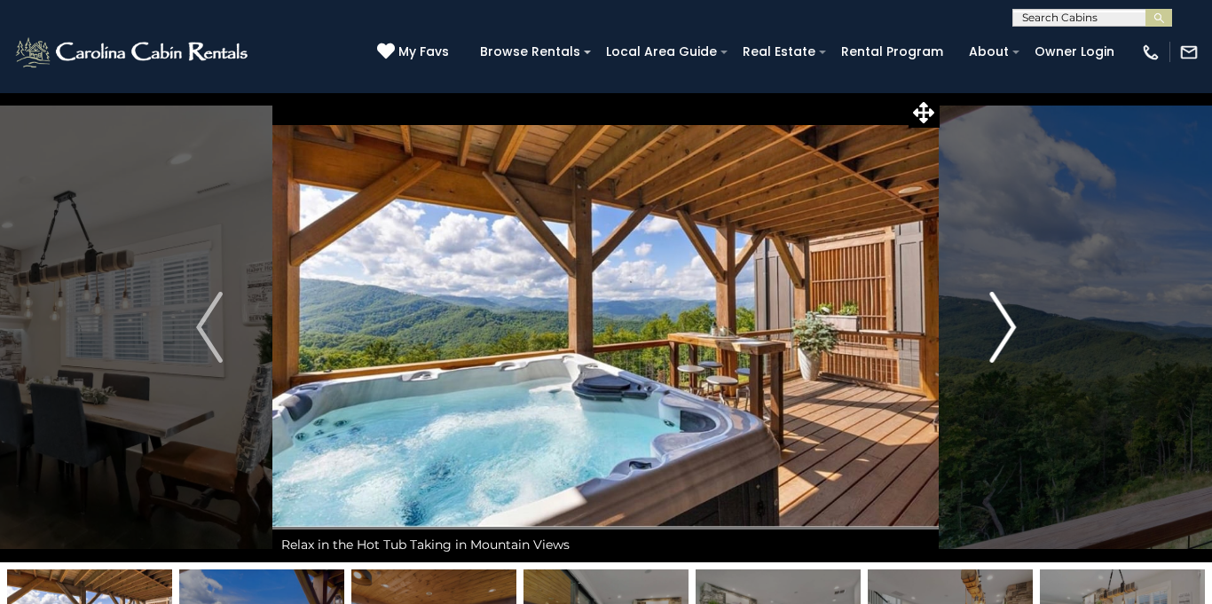
click at [995, 330] on img "Next" at bounding box center [1002, 327] width 27 height 71
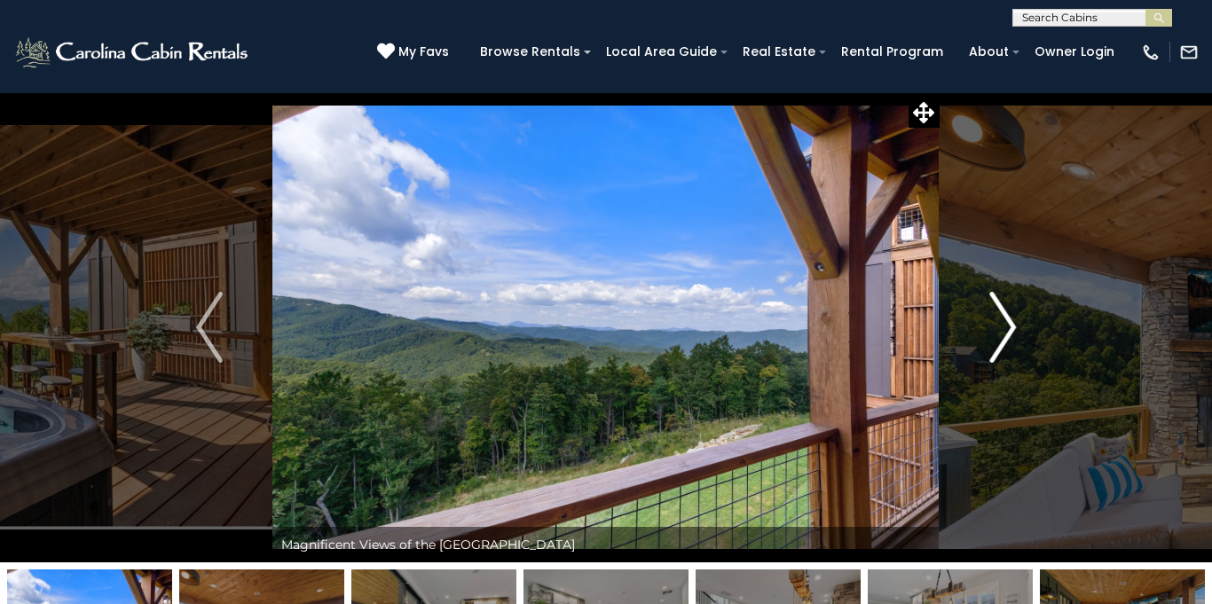
click at [995, 330] on img "Next" at bounding box center [1002, 327] width 27 height 71
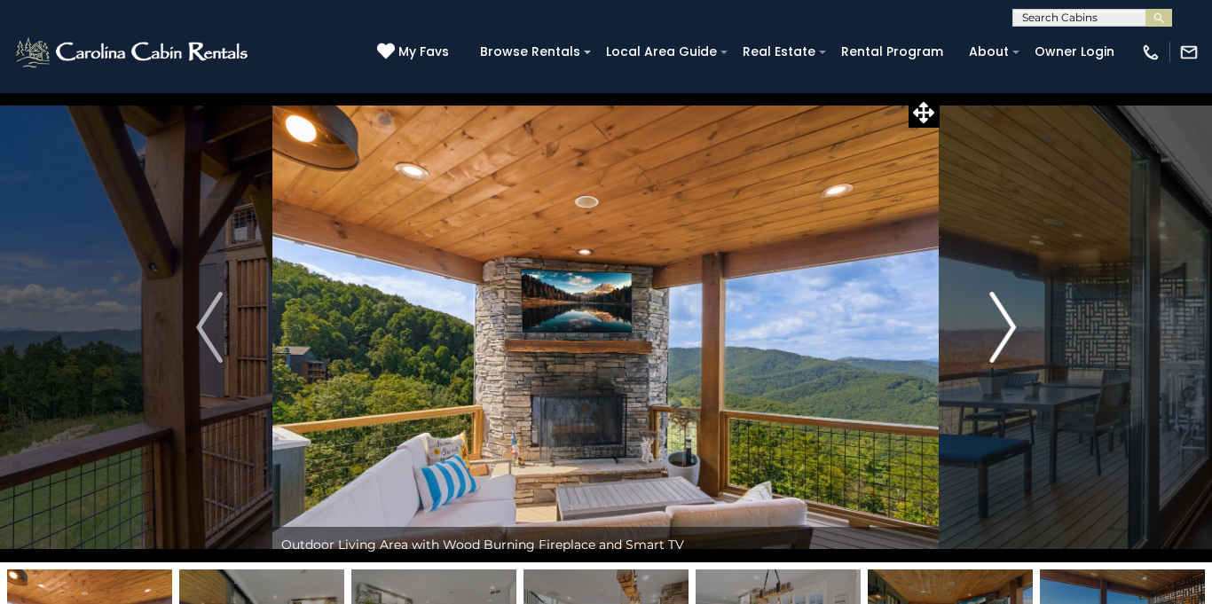
click at [995, 330] on img "Next" at bounding box center [1002, 327] width 27 height 71
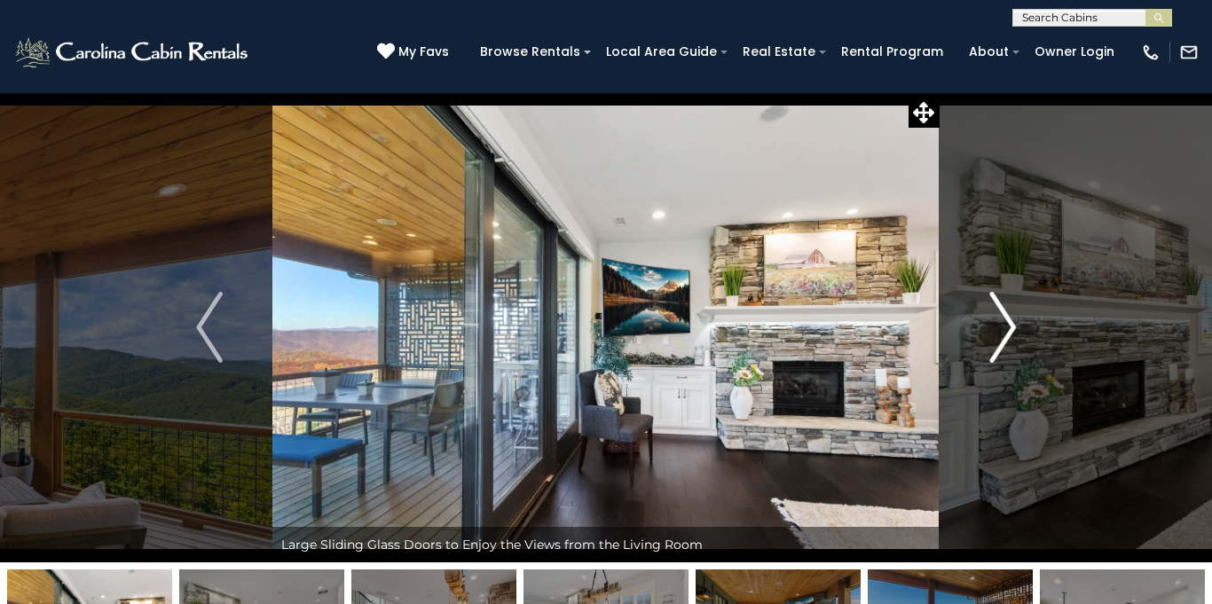
click at [995, 330] on img "Next" at bounding box center [1002, 327] width 27 height 71
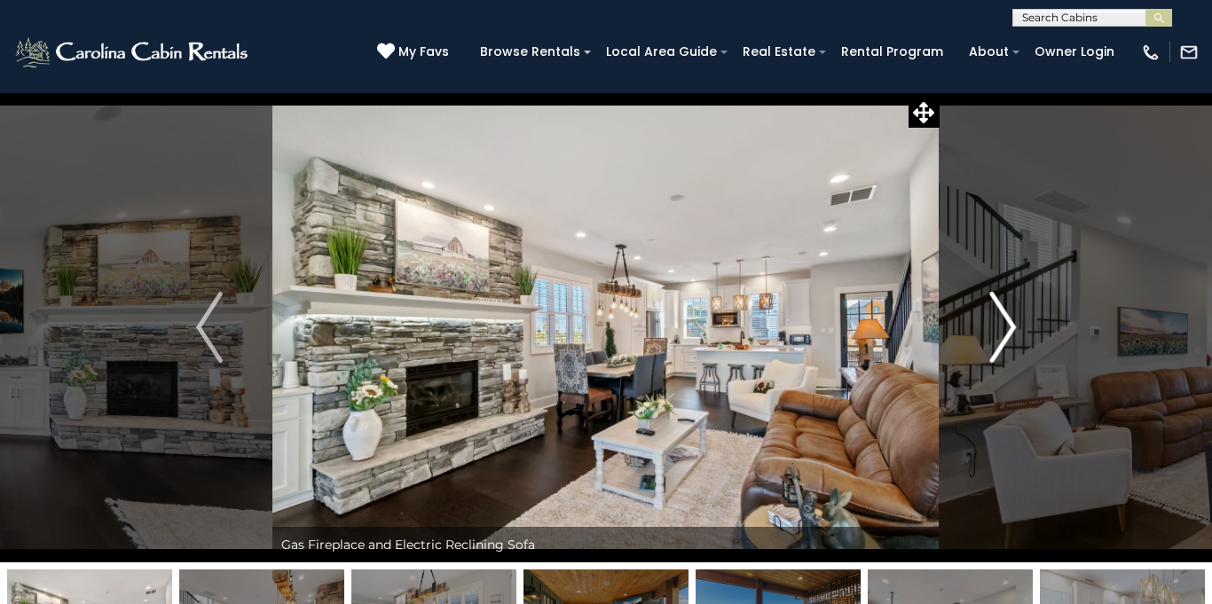
click at [995, 330] on img "Next" at bounding box center [1002, 327] width 27 height 71
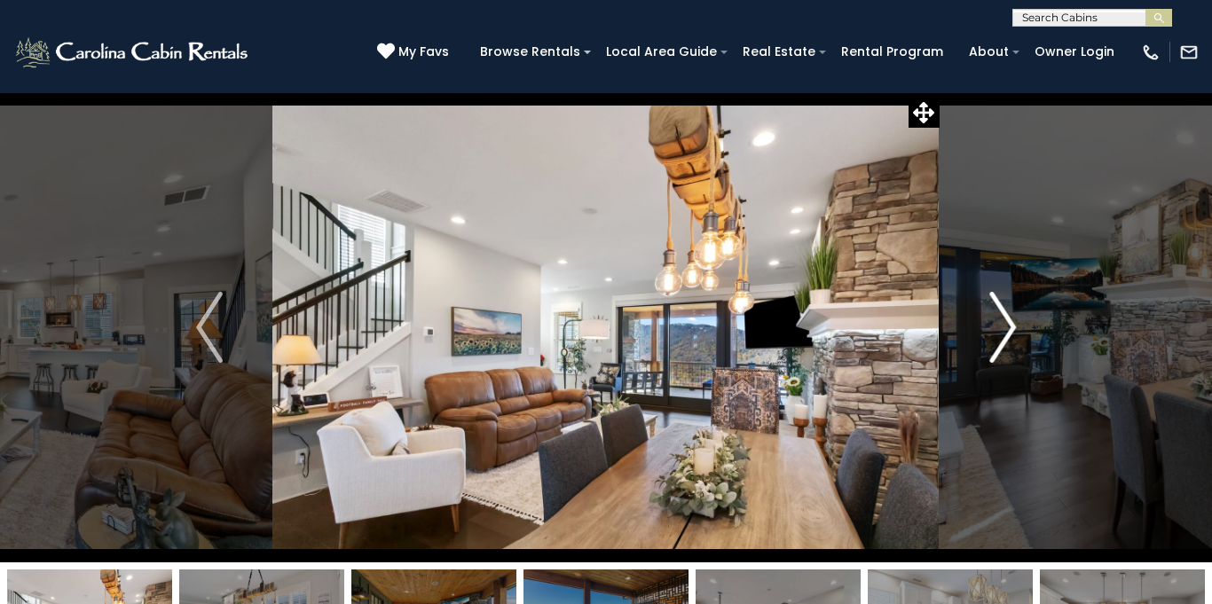
click at [995, 330] on img "Next" at bounding box center [1002, 327] width 27 height 71
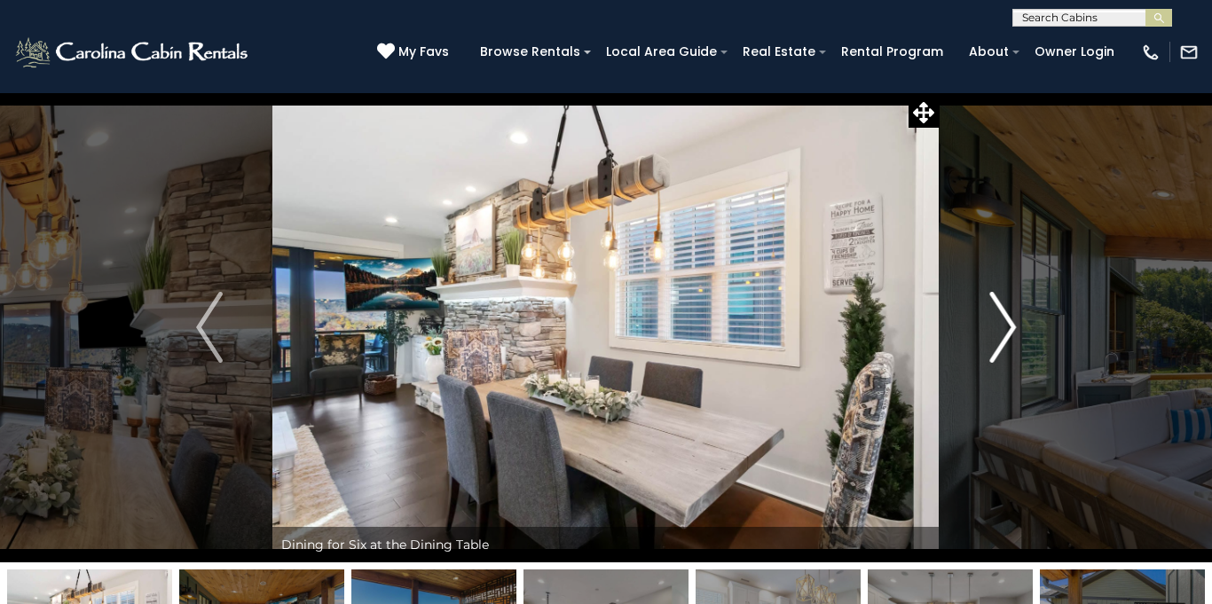
click at [995, 330] on img "Next" at bounding box center [1002, 327] width 27 height 71
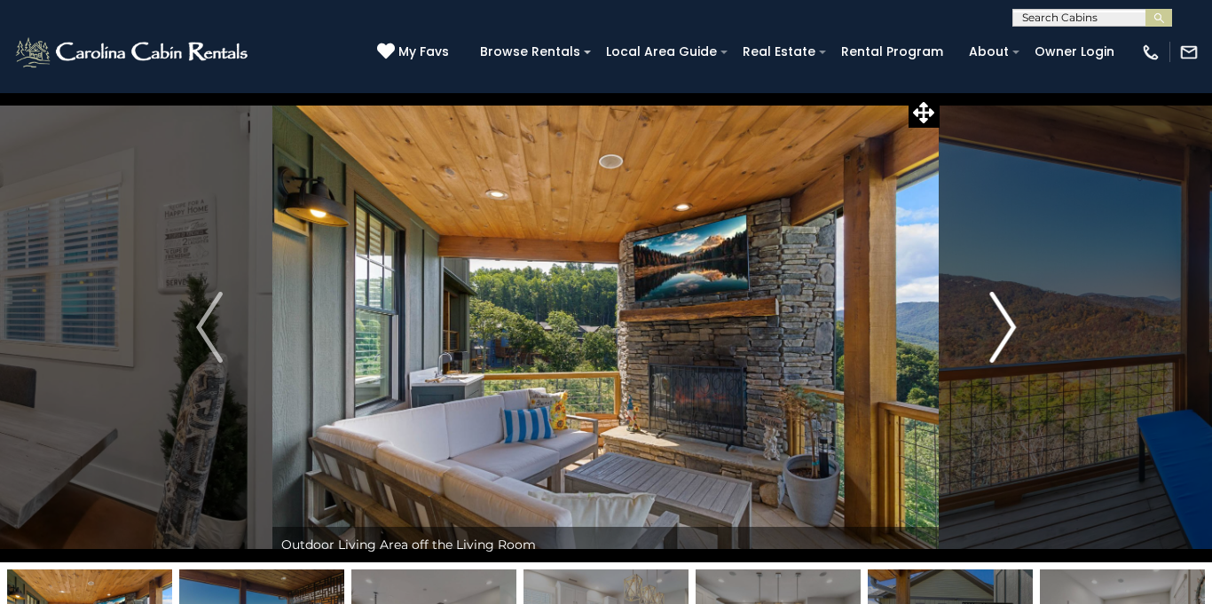
click at [995, 330] on img "Next" at bounding box center [1002, 327] width 27 height 71
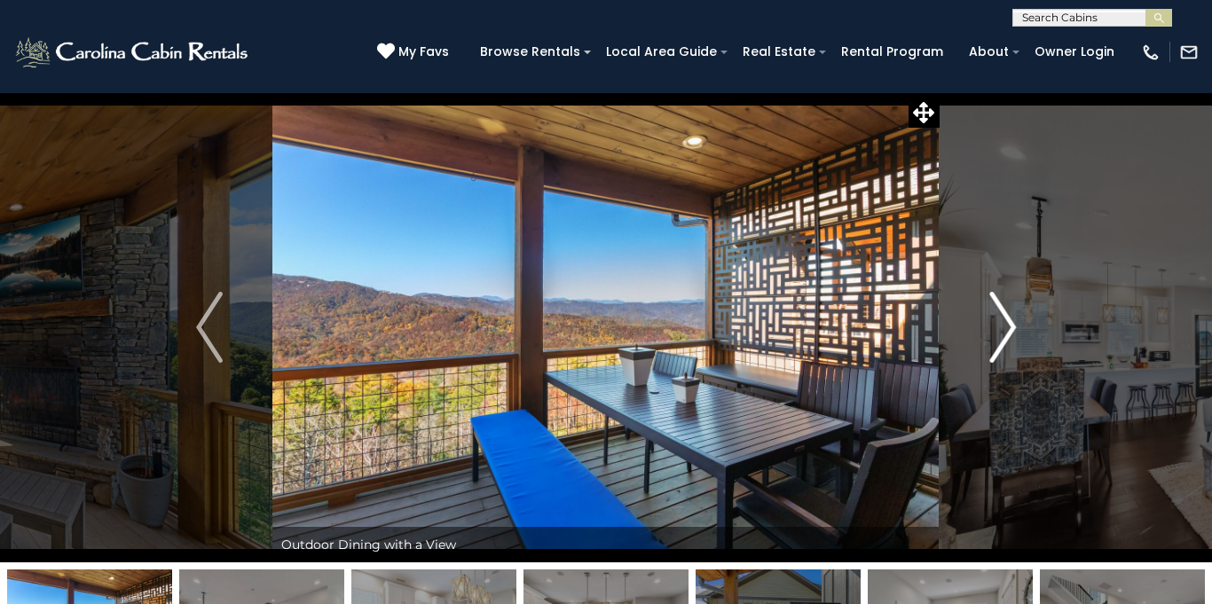
click at [995, 330] on img "Next" at bounding box center [1002, 327] width 27 height 71
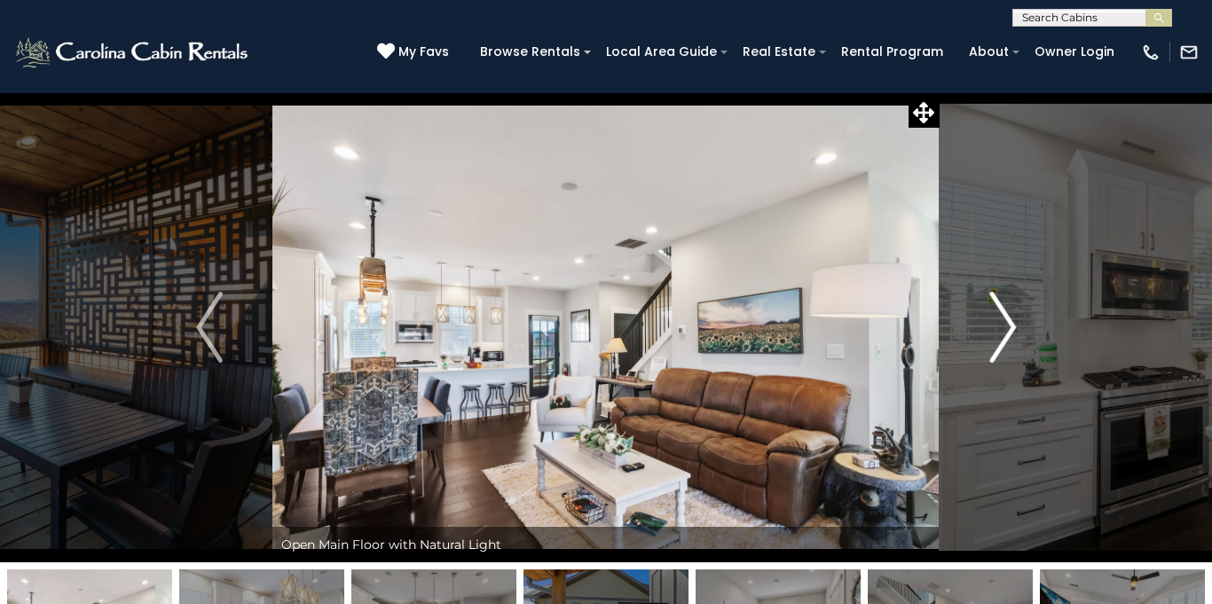
click at [995, 330] on img "Next" at bounding box center [1002, 327] width 27 height 71
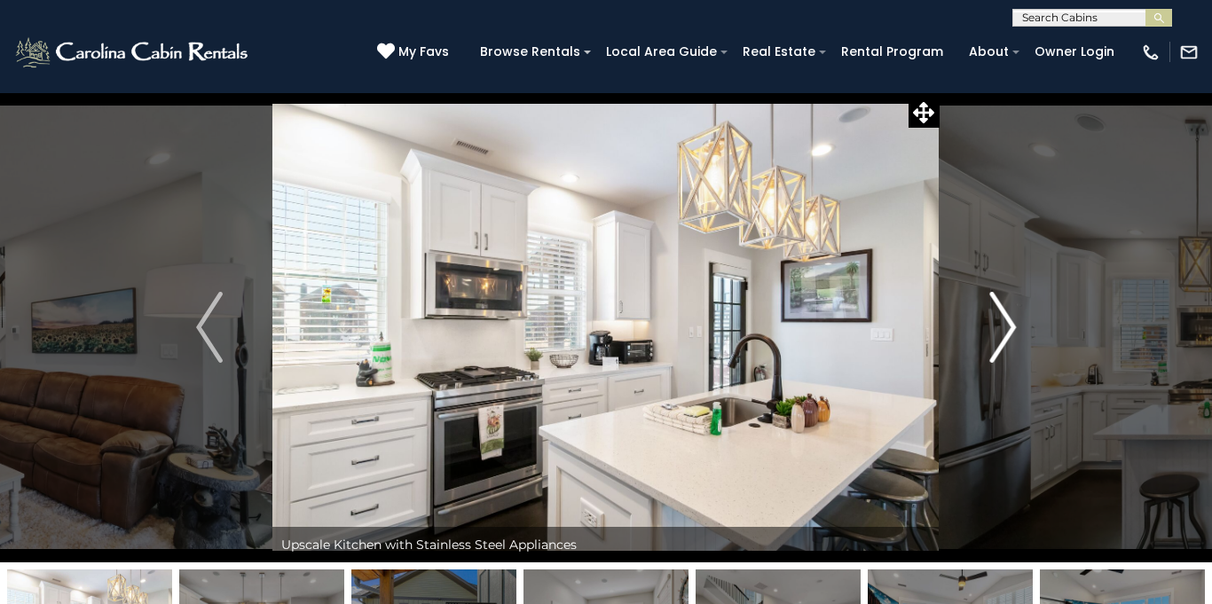
click at [995, 330] on img "Next" at bounding box center [1002, 327] width 27 height 71
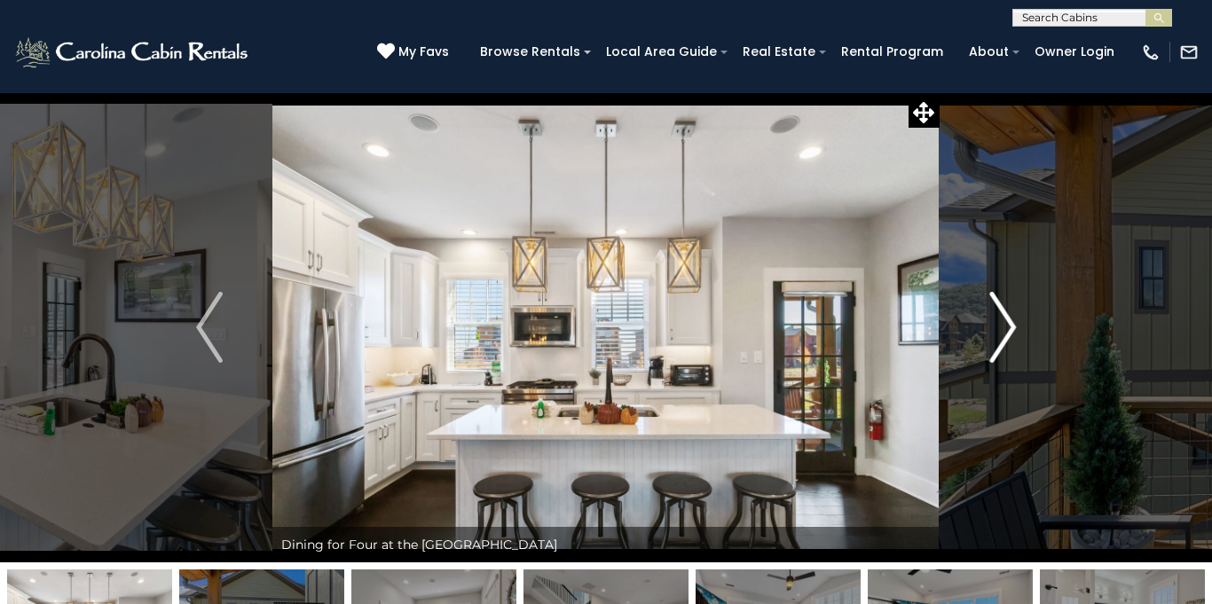
click at [995, 330] on img "Next" at bounding box center [1002, 327] width 27 height 71
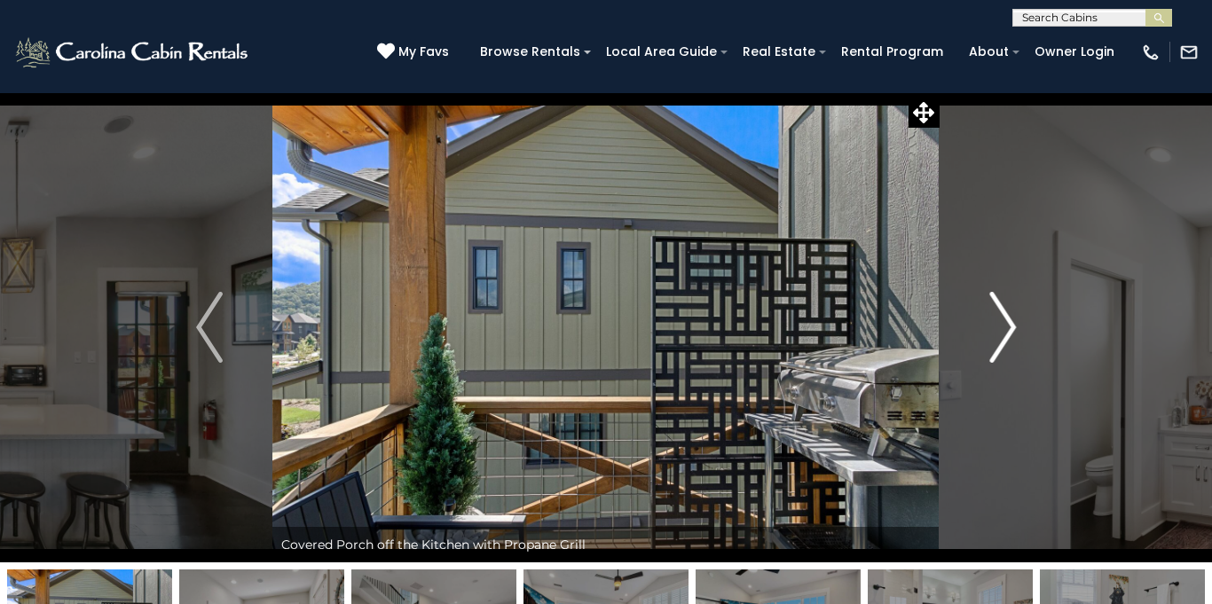
click at [995, 330] on img "Next" at bounding box center [1002, 327] width 27 height 71
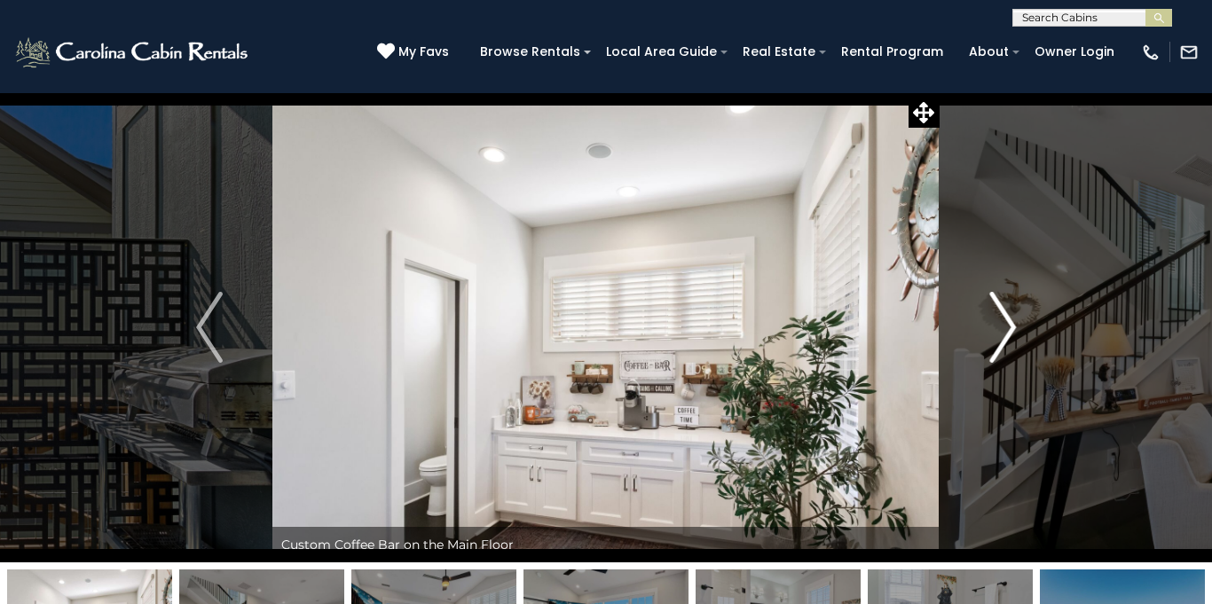
click at [995, 330] on img "Next" at bounding box center [1002, 327] width 27 height 71
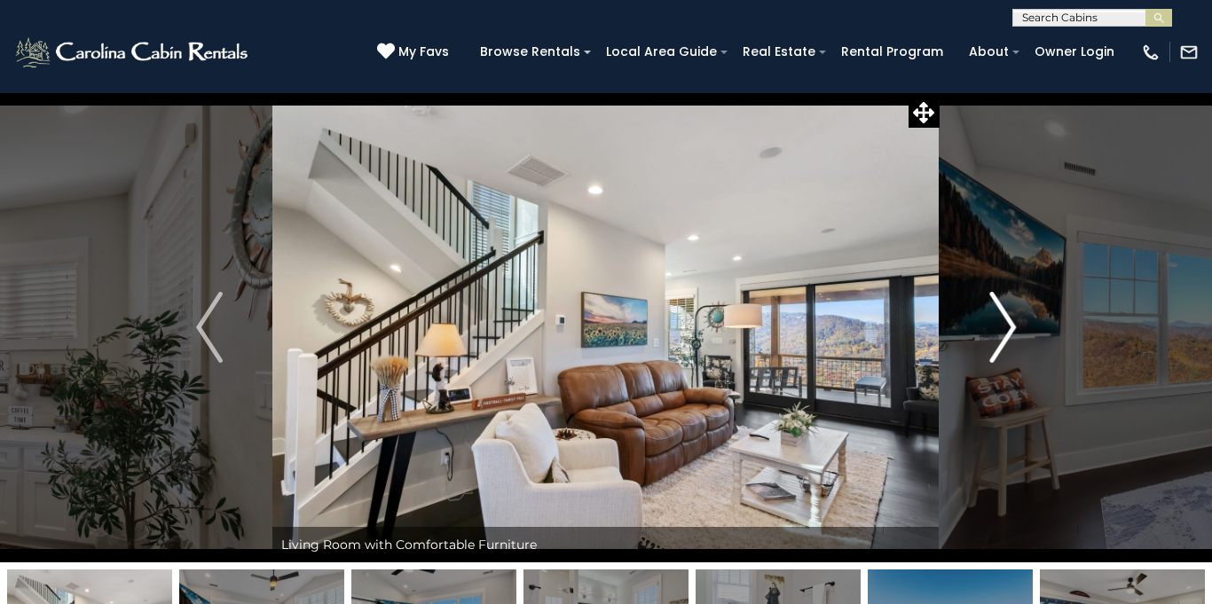
click at [995, 330] on img "Next" at bounding box center [1002, 327] width 27 height 71
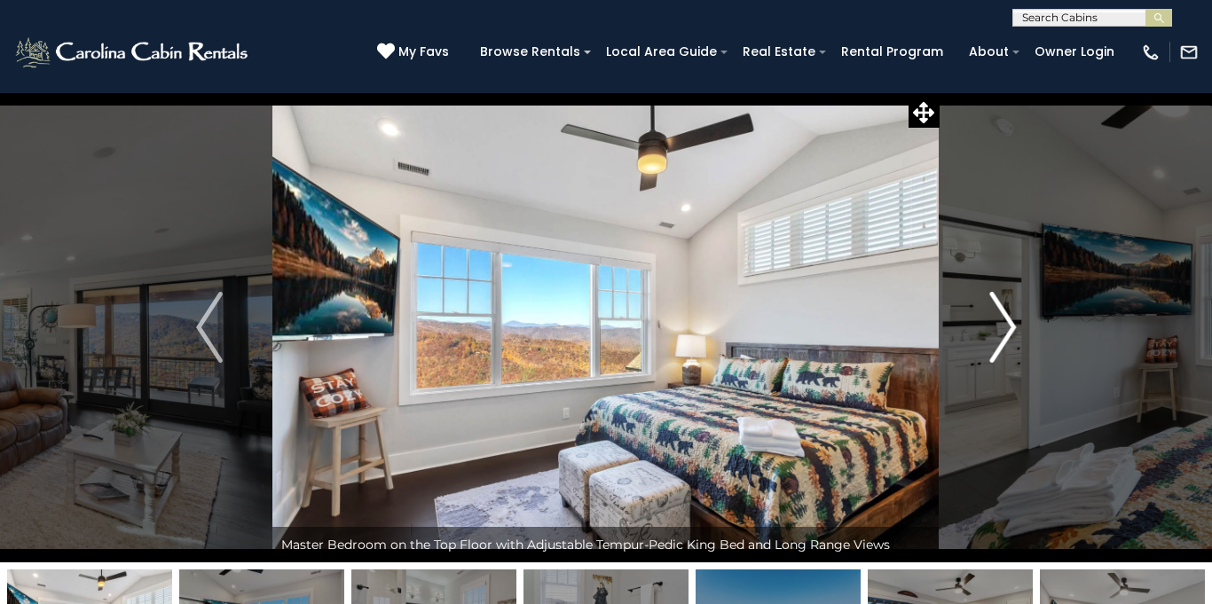
click at [995, 330] on img "Next" at bounding box center [1002, 327] width 27 height 71
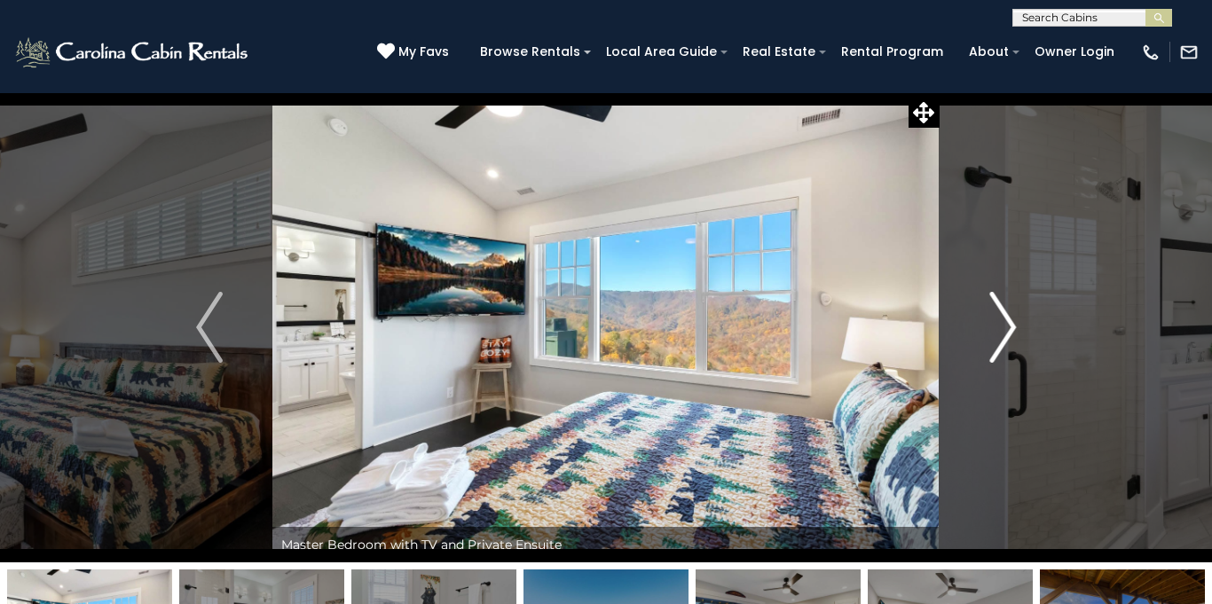
click at [995, 330] on img "Next" at bounding box center [1002, 327] width 27 height 71
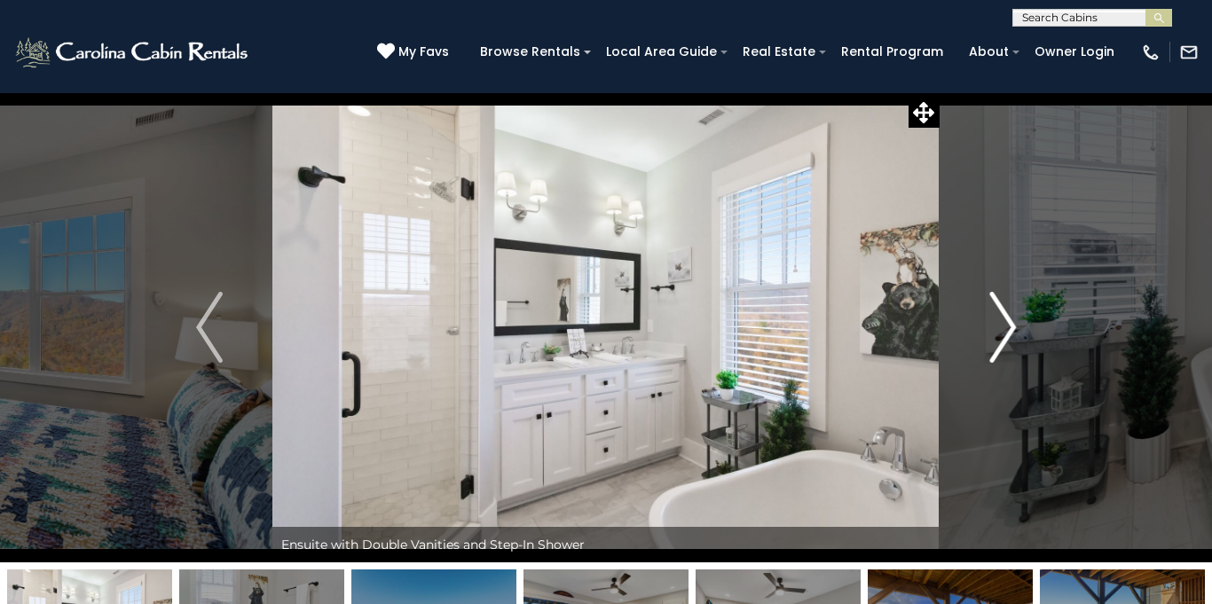
click at [995, 330] on img "Next" at bounding box center [1002, 327] width 27 height 71
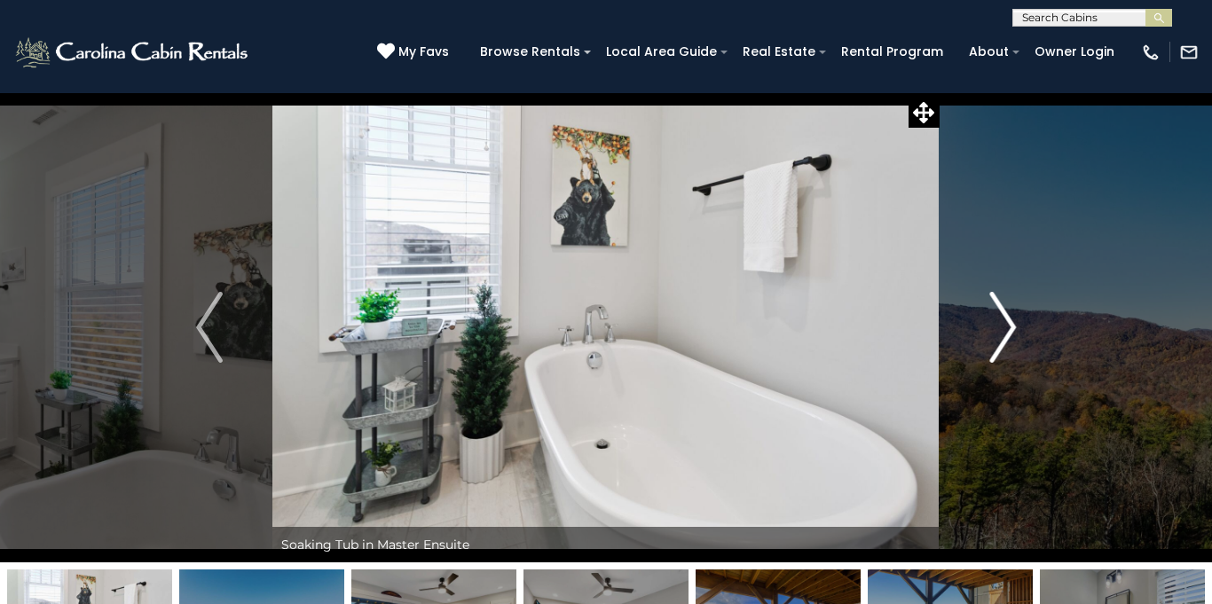
click at [995, 330] on img "Next" at bounding box center [1002, 327] width 27 height 71
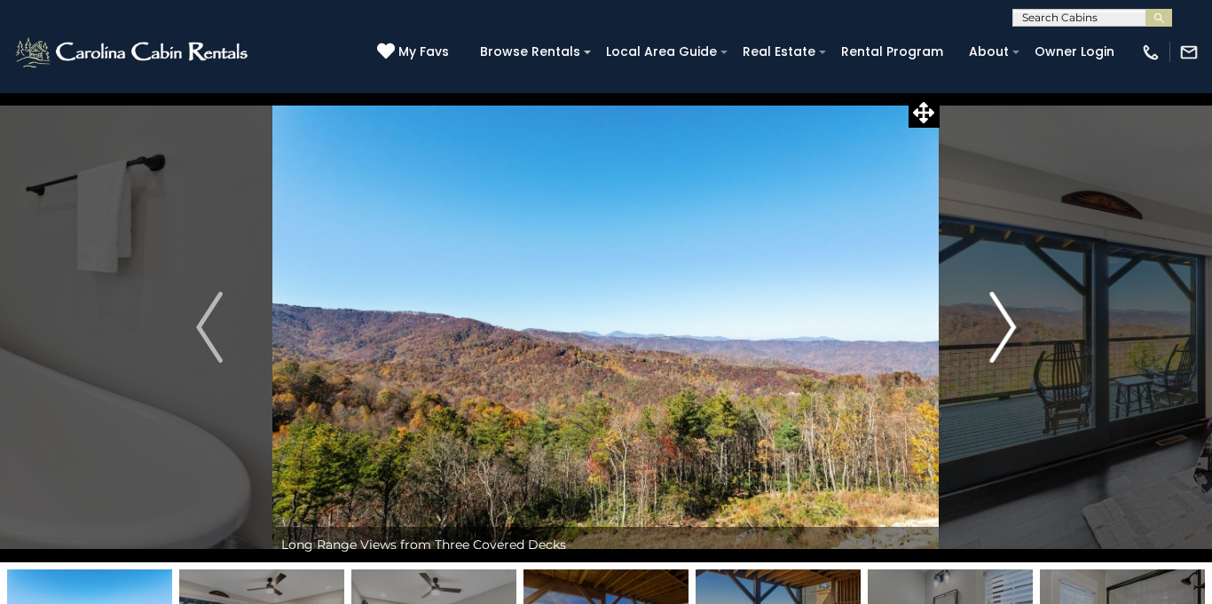
click at [995, 330] on img "Next" at bounding box center [1002, 327] width 27 height 71
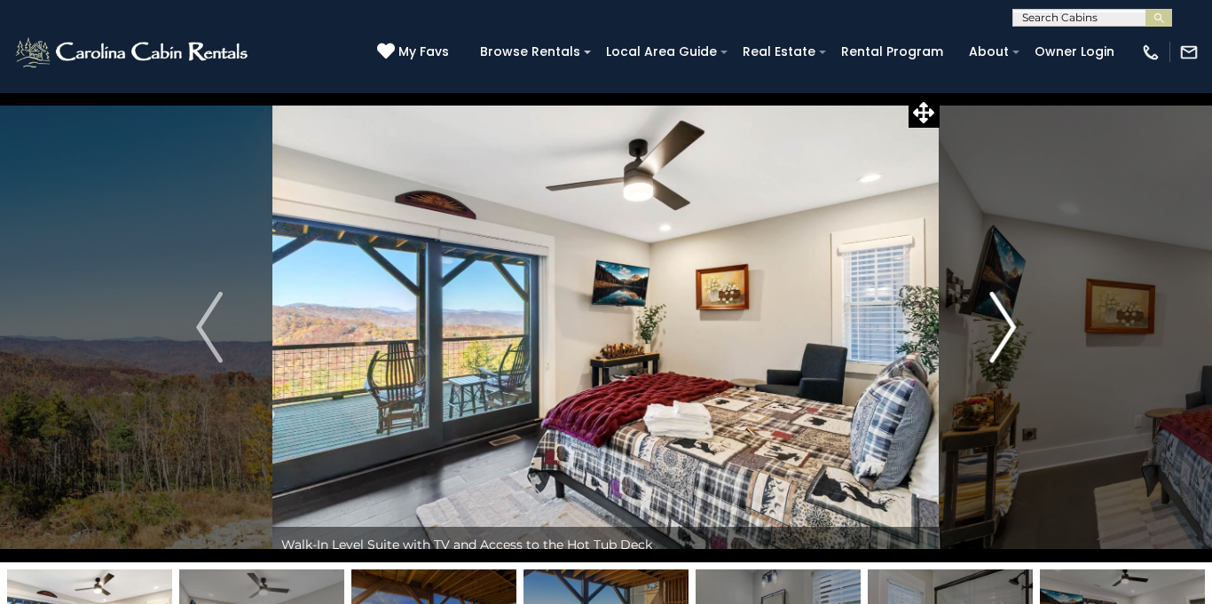
click at [995, 330] on img "Next" at bounding box center [1002, 327] width 27 height 71
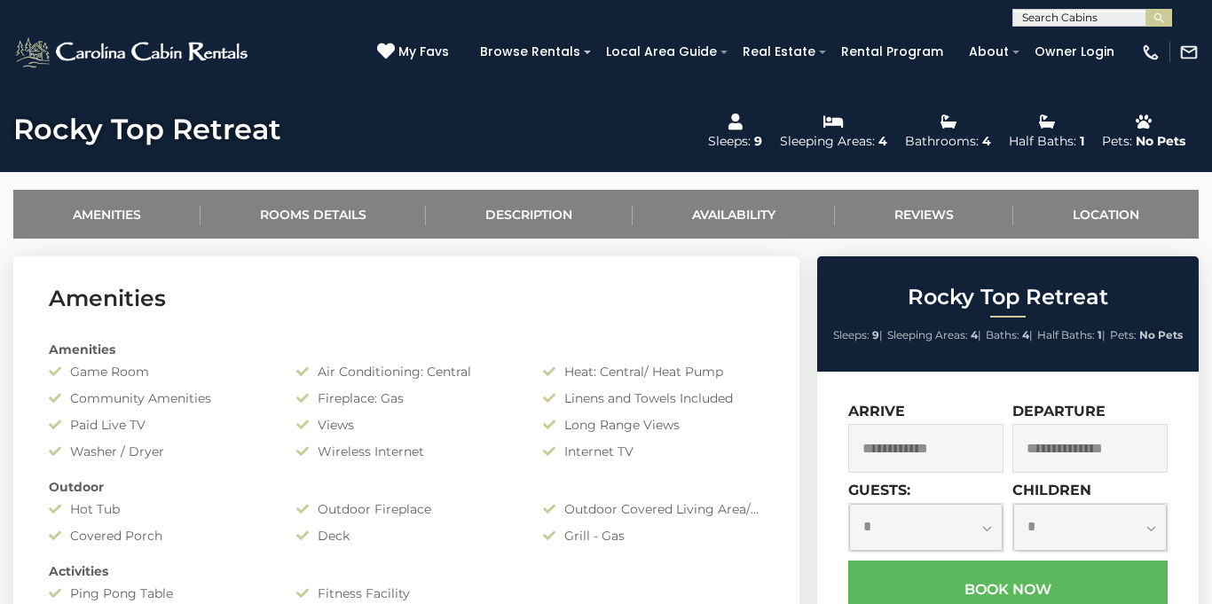
scroll to position [674, 0]
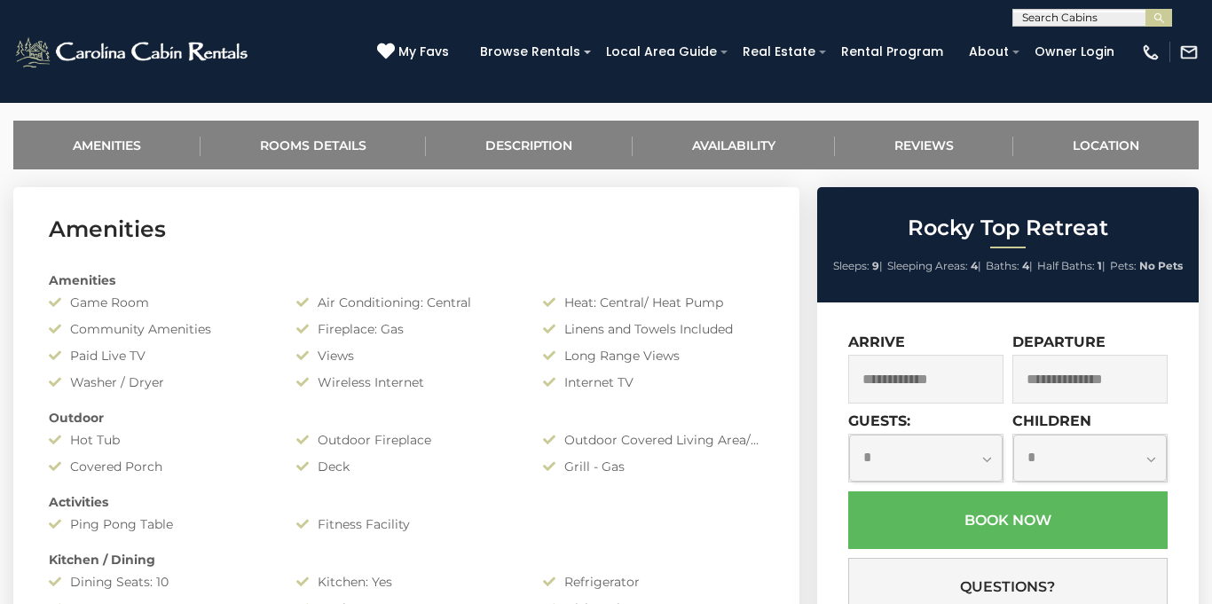
click at [955, 381] on input "text" at bounding box center [925, 379] width 155 height 49
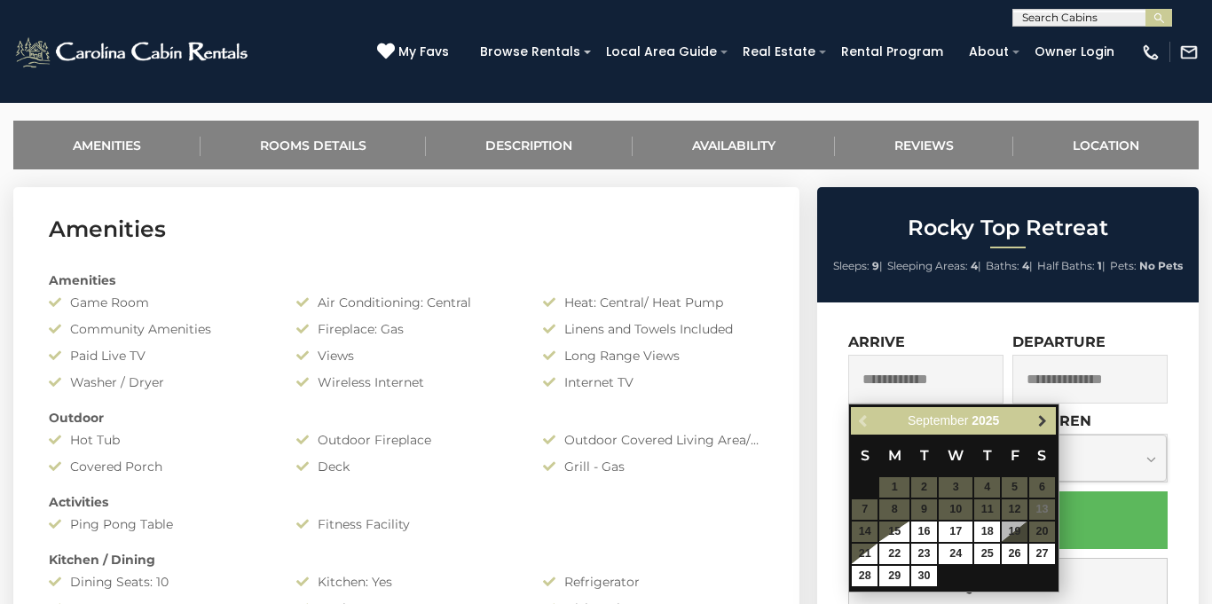
click at [1038, 416] on span "Next" at bounding box center [1042, 421] width 14 height 14
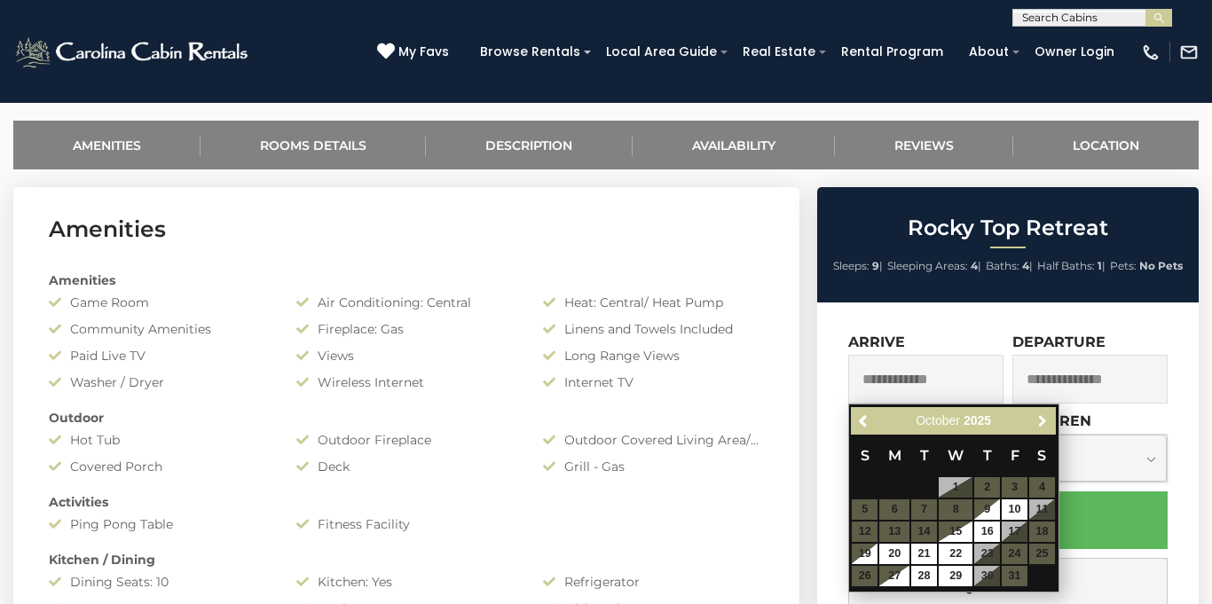
click at [1038, 416] on span "Next" at bounding box center [1042, 421] width 14 height 14
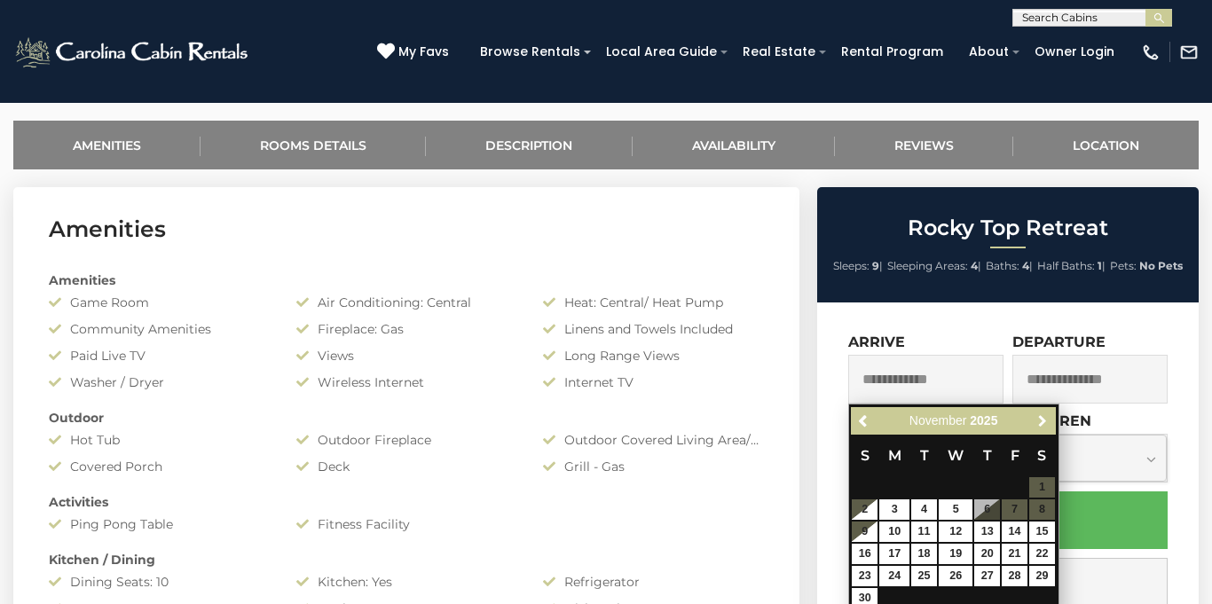
click at [1038, 416] on span "Next" at bounding box center [1042, 421] width 14 height 14
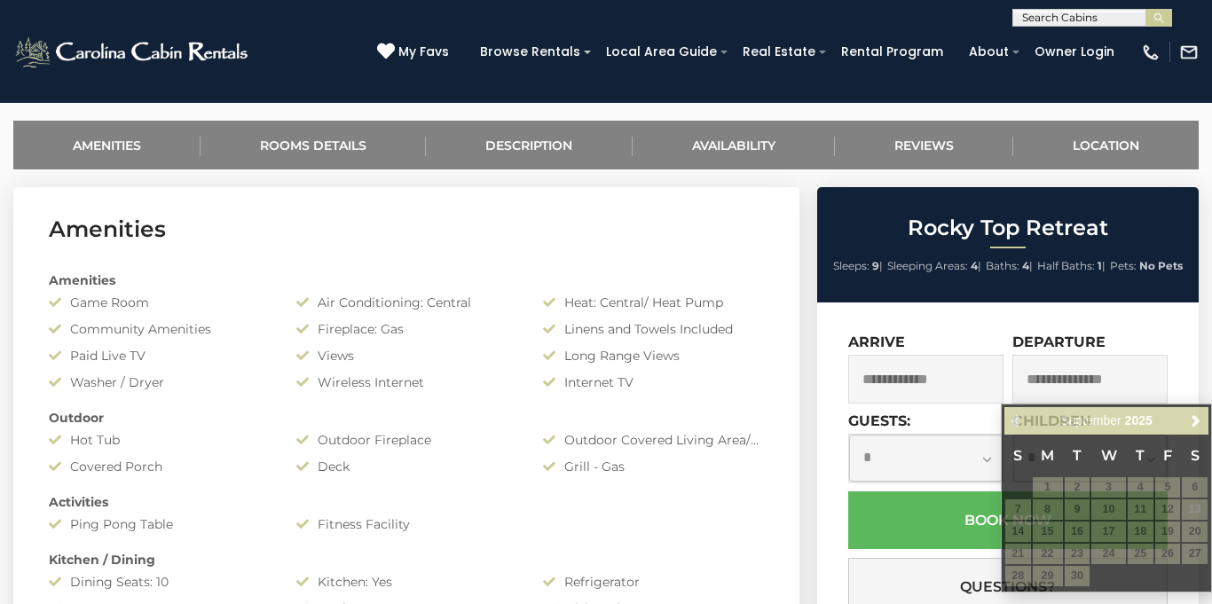
click at [696, 269] on div "Amenities Game Room Air Conditioning: Central Heat: Central/ Heat Pump Communit…" at bounding box center [406, 600] width 742 height 674
